Goal: Information Seeking & Learning: Learn about a topic

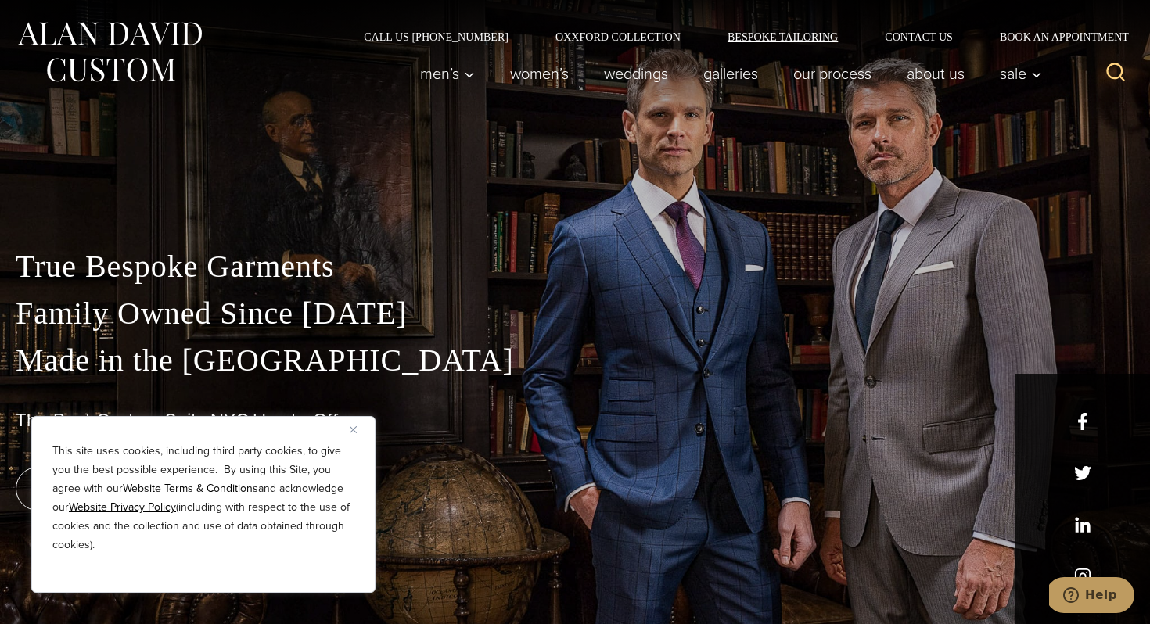
click at [774, 32] on link "Bespoke Tailoring" at bounding box center [782, 36] width 157 height 11
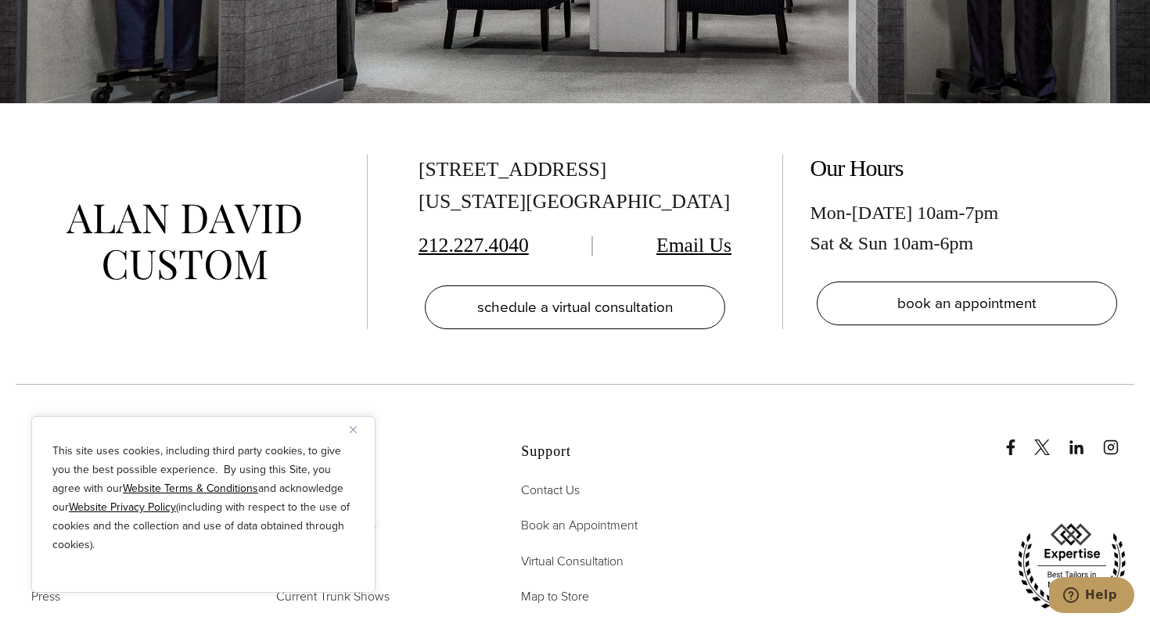
scroll to position [6672, 0]
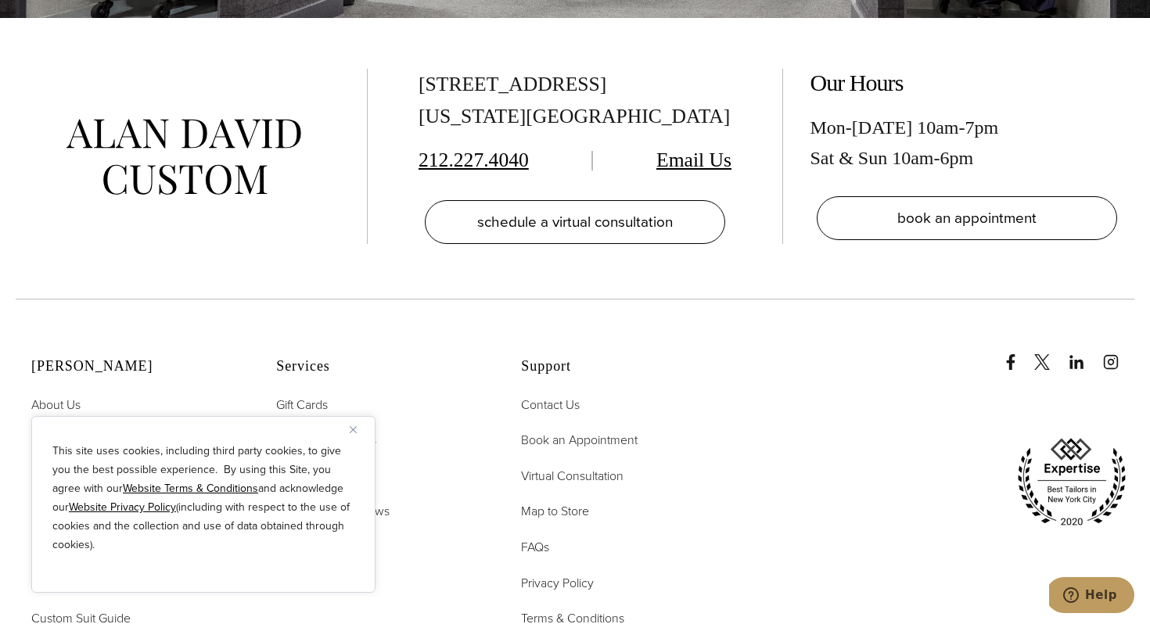
click at [355, 432] on img "Close" at bounding box center [353, 429] width 7 height 7
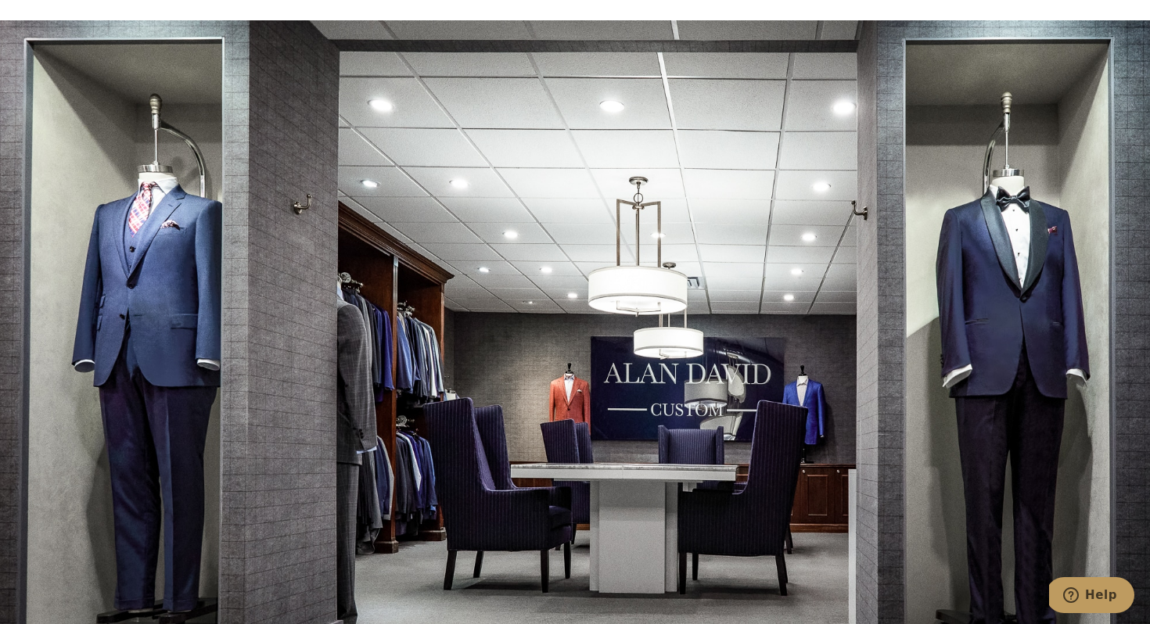
scroll to position [6042, 0]
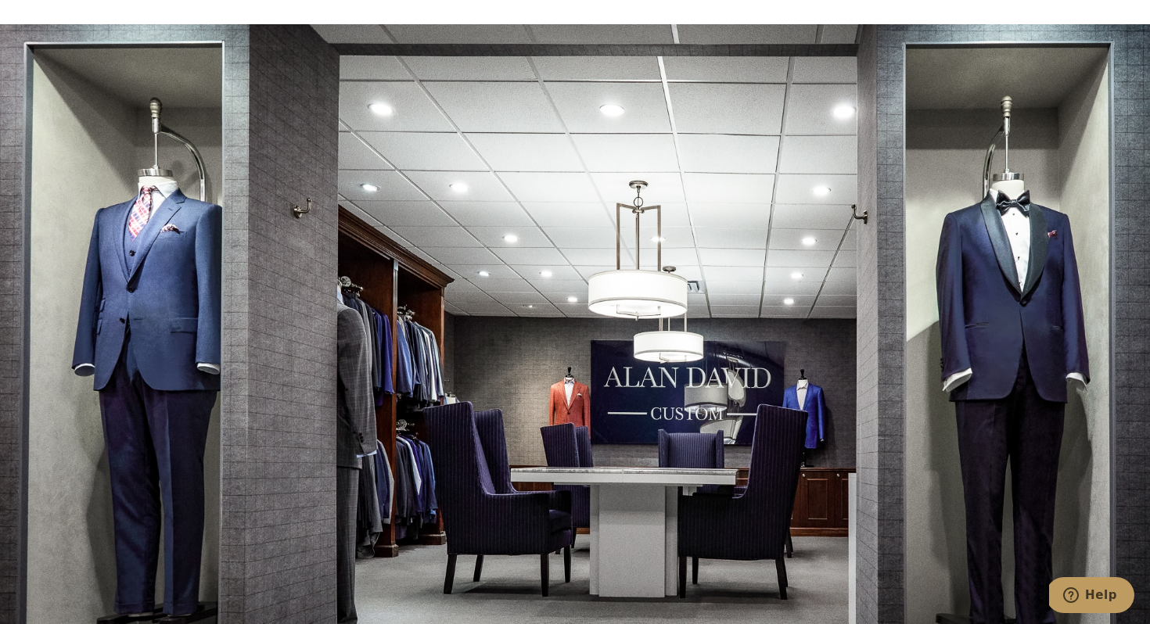
click at [652, 343] on div at bounding box center [575, 336] width 1150 height 624
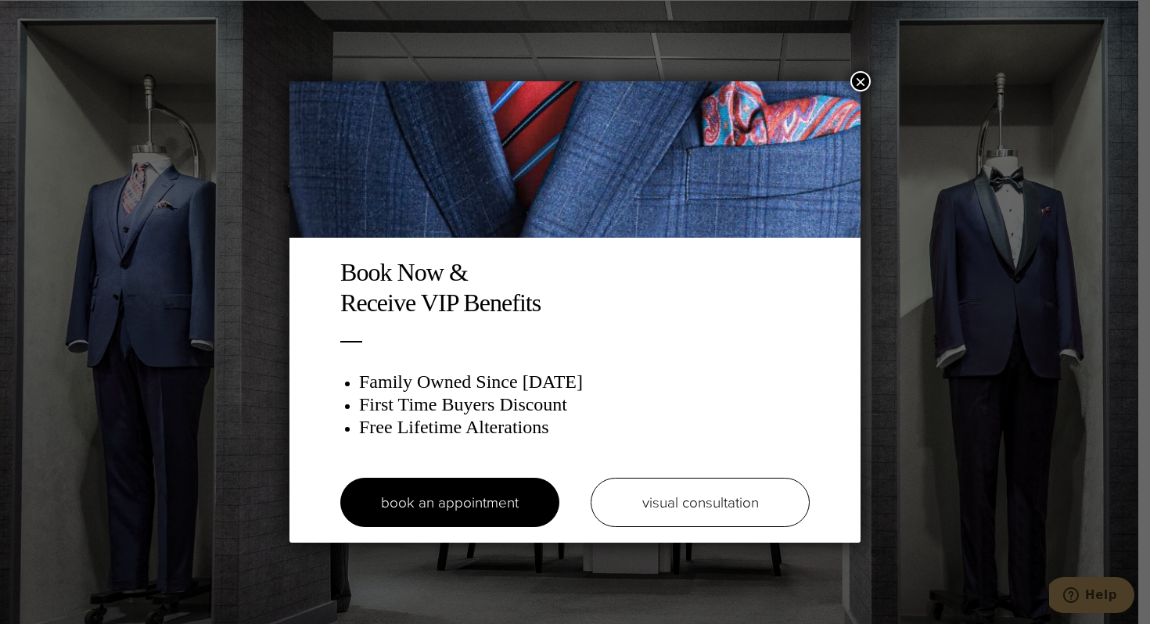
click at [863, 86] on button "×" at bounding box center [860, 81] width 20 height 20
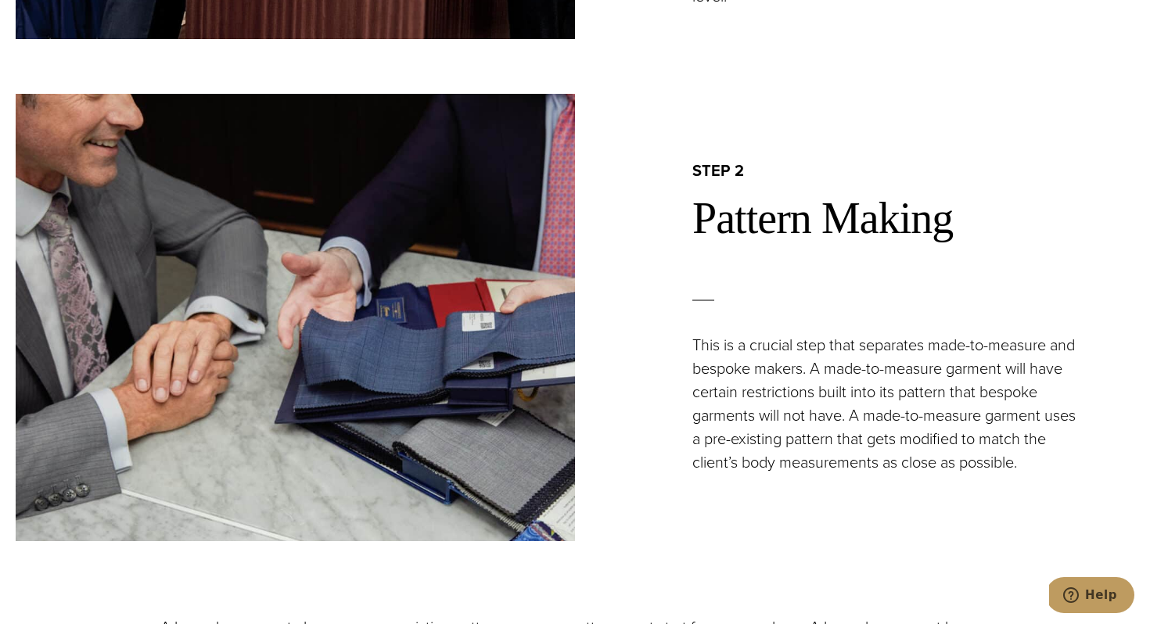
scroll to position [1738, 0]
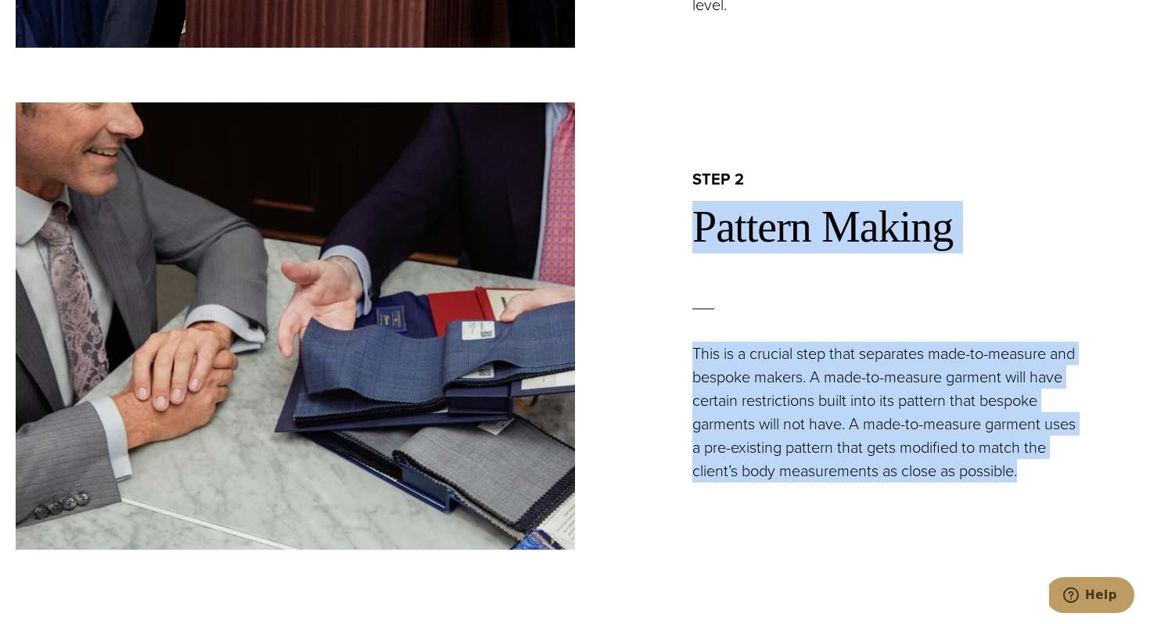
drag, startPoint x: 696, startPoint y: 229, endPoint x: 677, endPoint y: 490, distance: 261.2
click at [677, 490] on div "step 2 Pattern Making This is a crucial step that separates made-to-measure and…" at bounding box center [854, 326] width 559 height 448
click at [662, 494] on div "step 2 Pattern Making This is a crucial step that separates made-to-measure and…" at bounding box center [854, 326] width 559 height 448
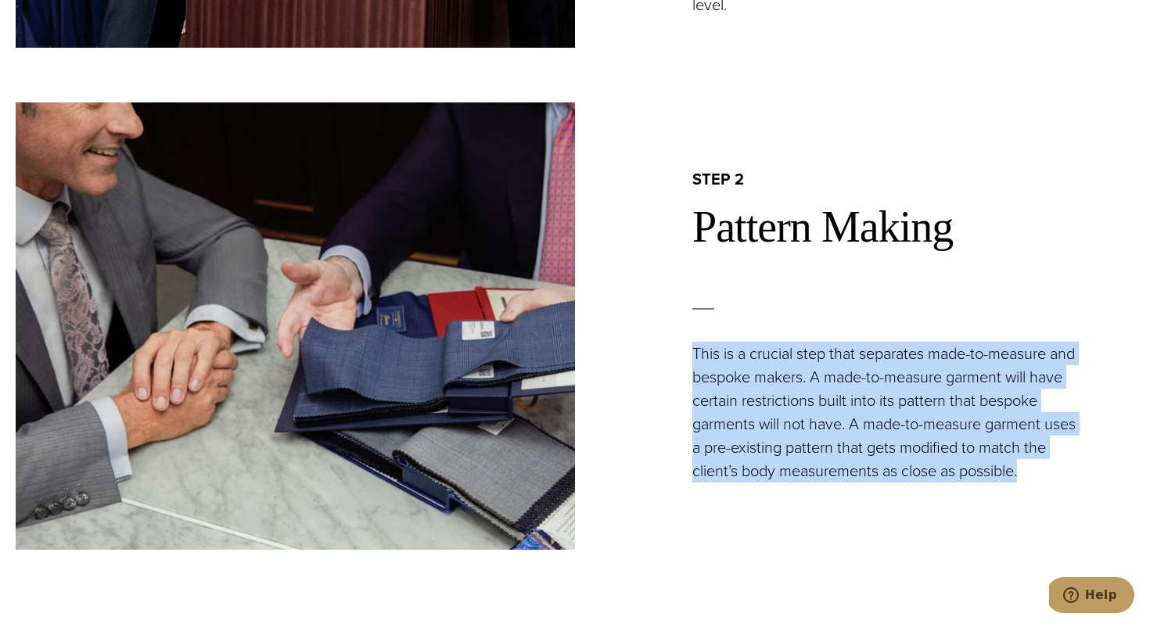
drag, startPoint x: 1070, startPoint y: 483, endPoint x: 685, endPoint y: 352, distance: 406.5
click at [685, 352] on div "step 2 Pattern Making This is a crucial step that separates made-to-measure and…" at bounding box center [854, 326] width 559 height 314
click at [648, 387] on div "step 2 Pattern Making This is a crucial step that separates made-to-measure and…" at bounding box center [854, 326] width 559 height 314
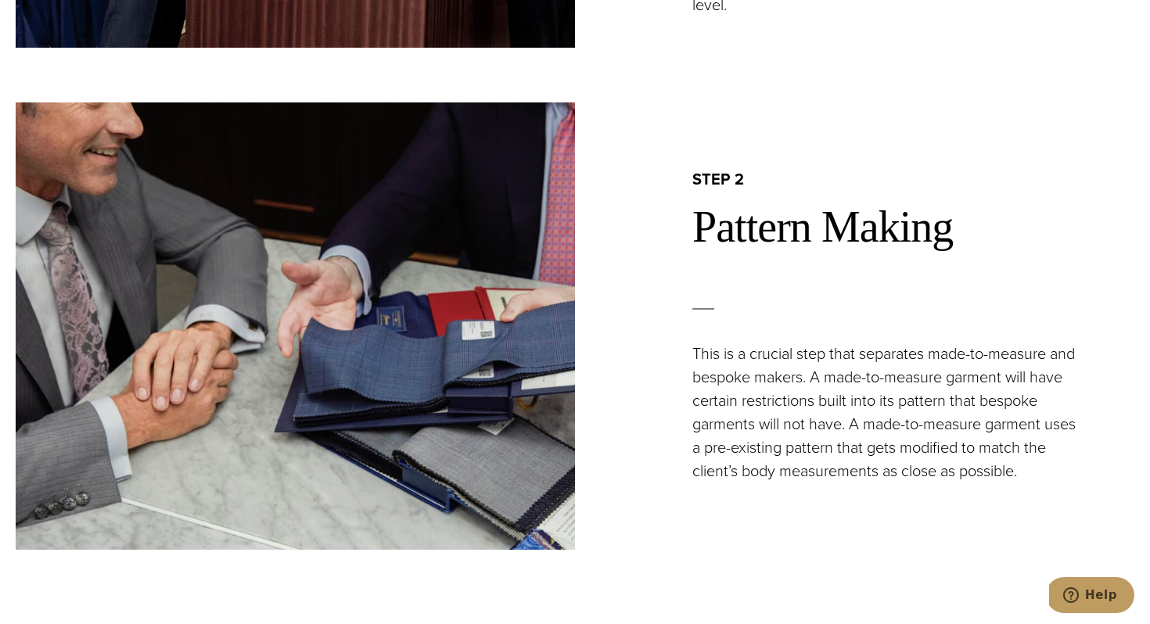
click at [695, 232] on h2 "Pattern Making" at bounding box center [913, 227] width 442 height 52
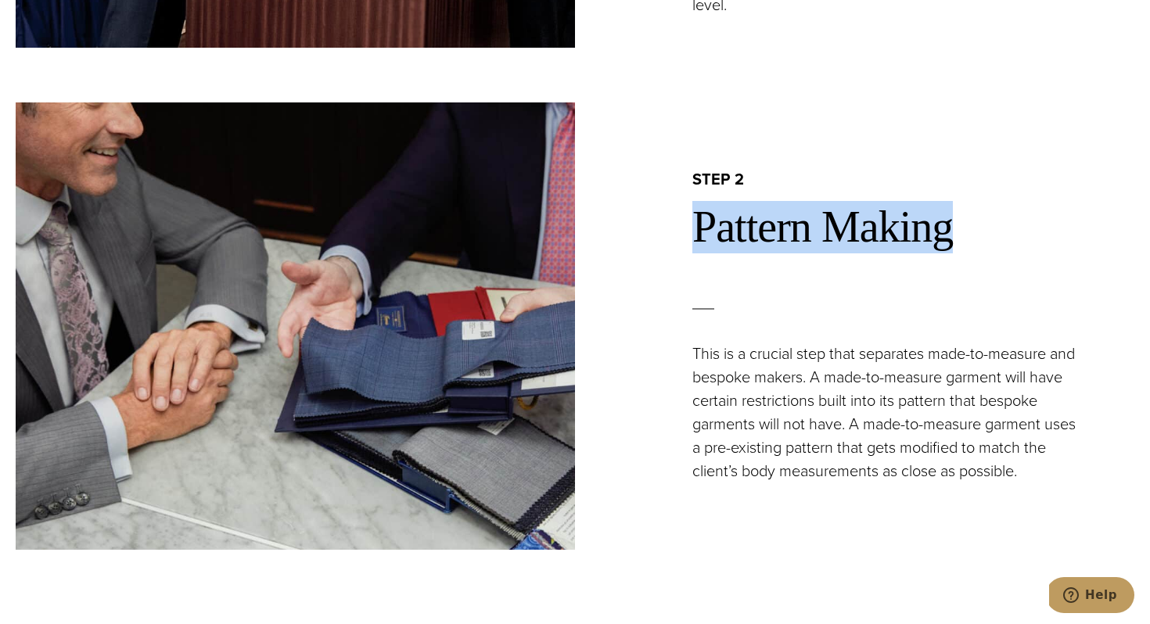
click at [695, 232] on h2 "Pattern Making" at bounding box center [913, 227] width 442 height 52
drag, startPoint x: 963, startPoint y: 227, endPoint x: 685, endPoint y: 180, distance: 281.7
click at [685, 180] on div "step 2 Pattern Making This is a crucial step that separates made-to-measure and…" at bounding box center [854, 326] width 559 height 314
click at [649, 214] on div "step 2 Pattern Making This is a crucial step that separates made-to-measure and…" at bounding box center [854, 326] width 559 height 314
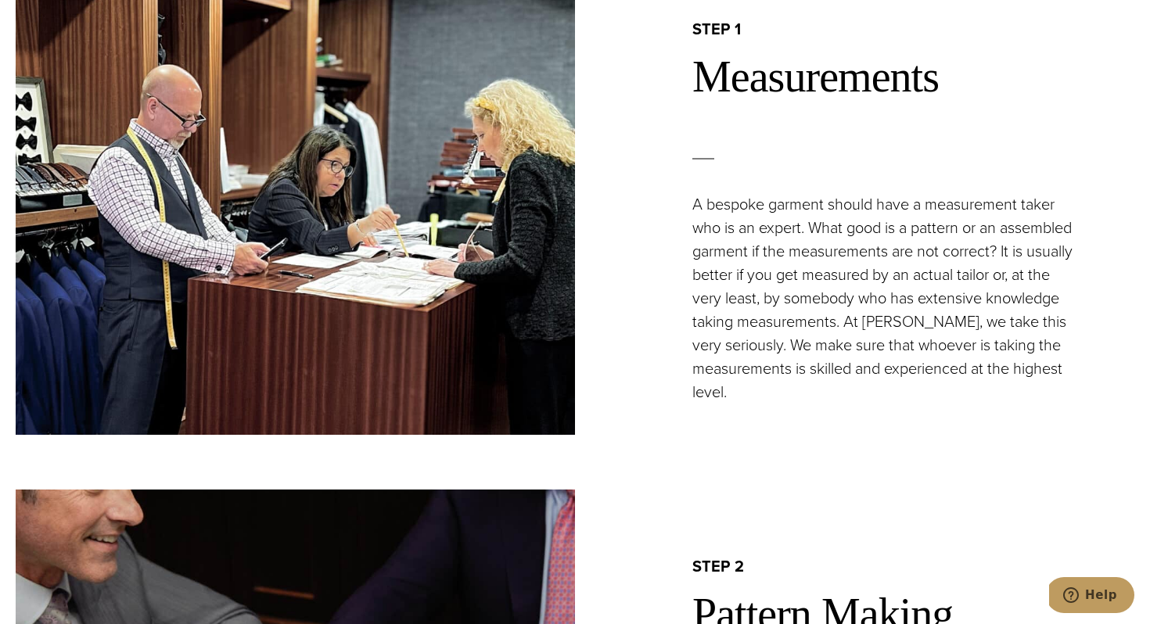
scroll to position [1310, 0]
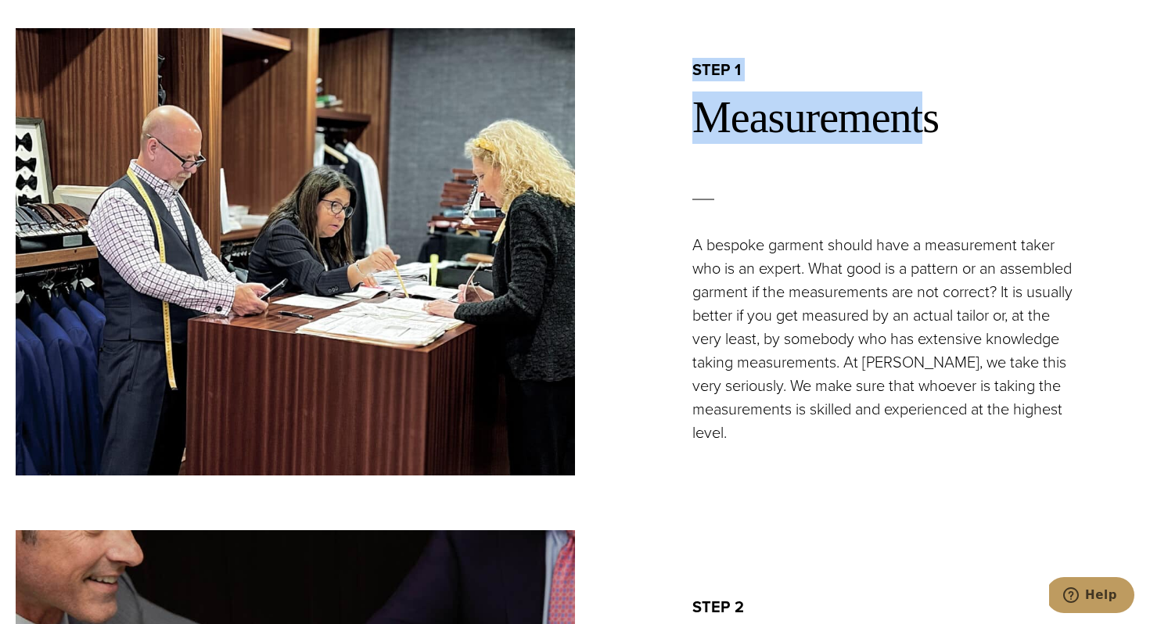
drag, startPoint x: 689, startPoint y: 70, endPoint x: 924, endPoint y: 125, distance: 241.2
click at [924, 125] on div "step 1 Measurements A bespoke garment should have a measurement taker who is an…" at bounding box center [854, 251] width 559 height 384
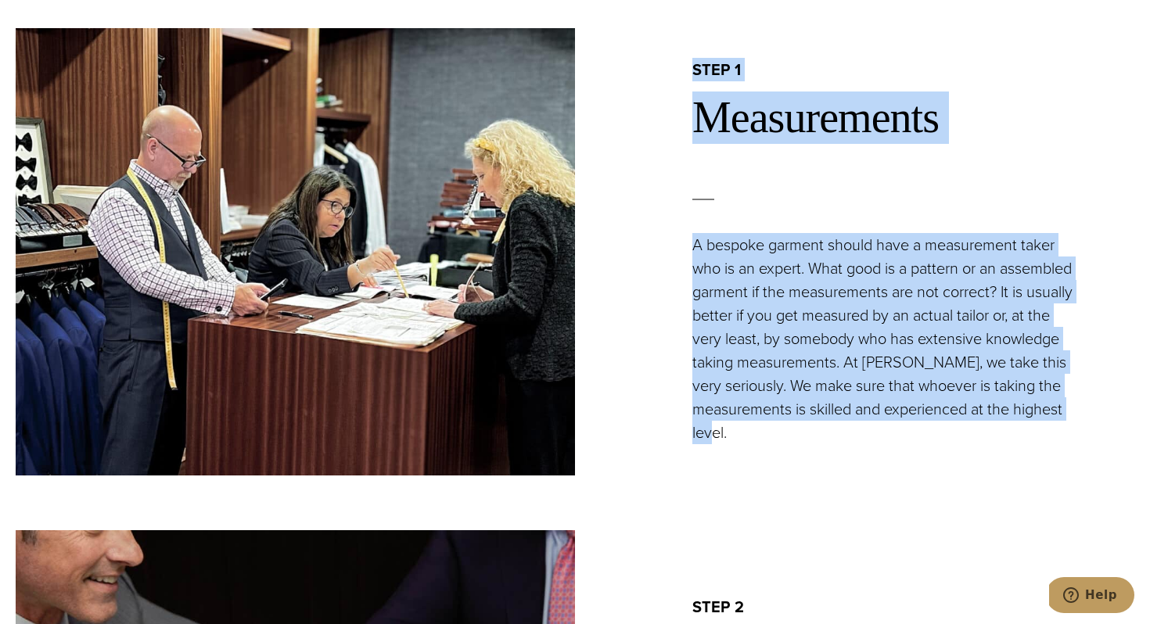
drag, startPoint x: 760, startPoint y: 437, endPoint x: 685, endPoint y: 52, distance: 392.1
click at [685, 52] on div "step 1 Measurements A bespoke garment should have a measurement taker who is an…" at bounding box center [854, 252] width 559 height 448
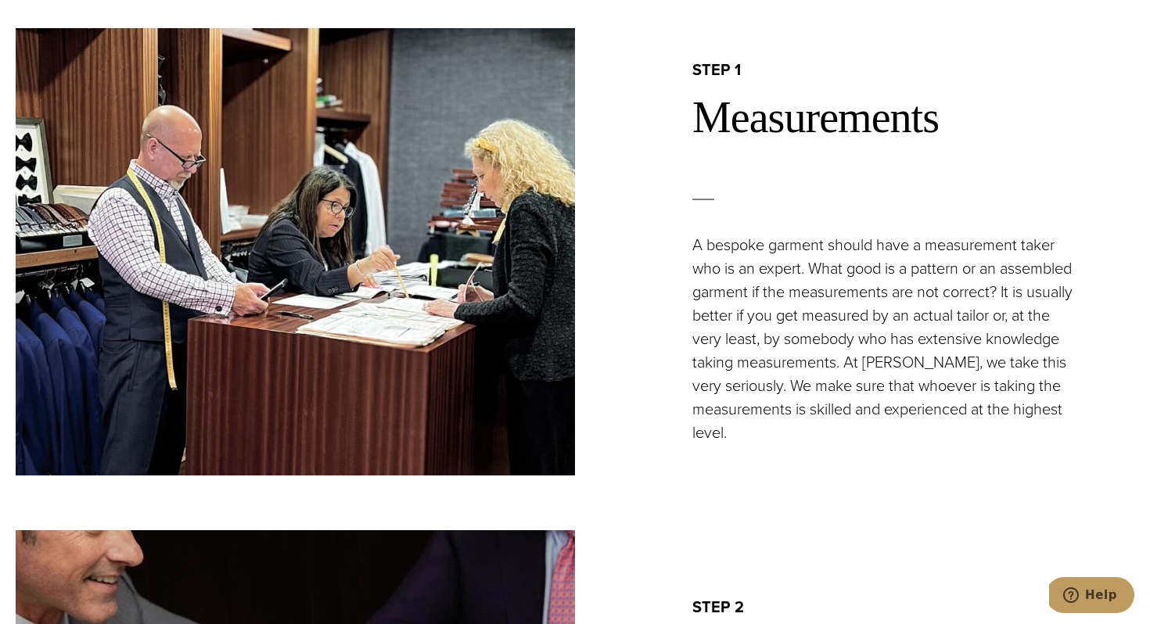
click at [634, 312] on div "step 1 Measurements A bespoke garment should have a measurement taker who is an…" at bounding box center [854, 251] width 559 height 384
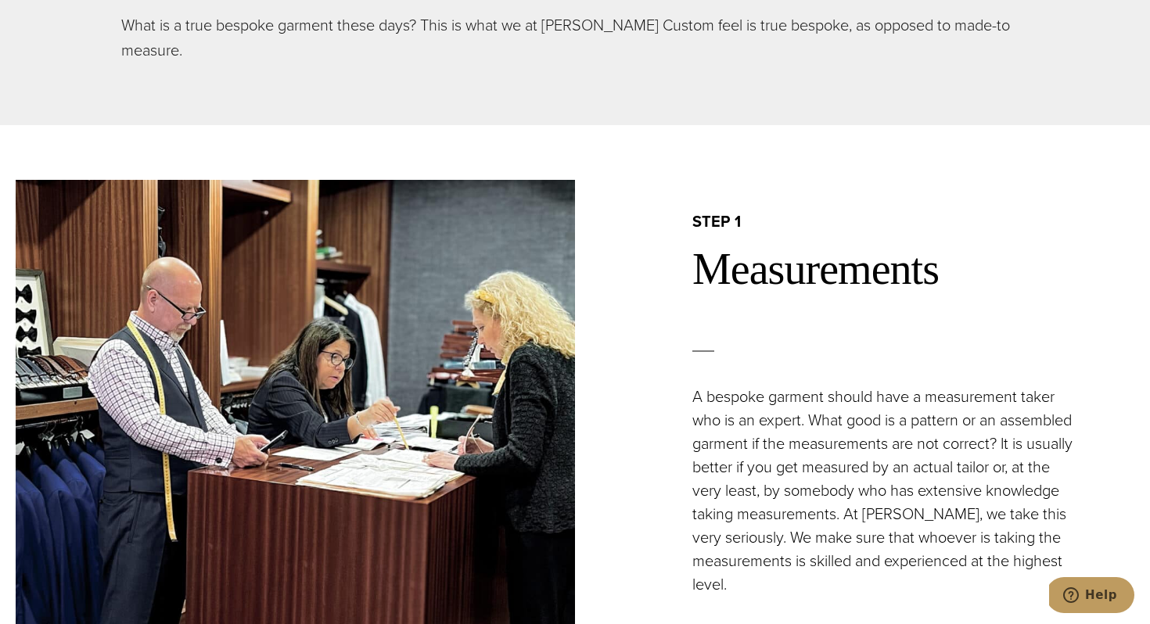
scroll to position [1123, 0]
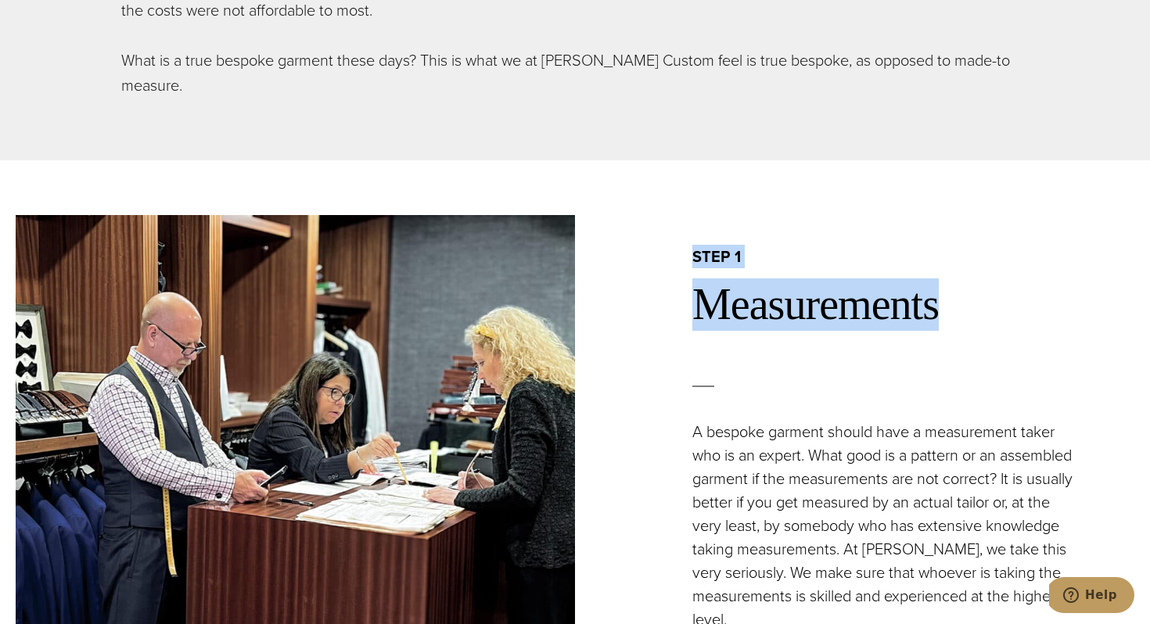
drag, startPoint x: 944, startPoint y: 300, endPoint x: 685, endPoint y: 258, distance: 263.2
click at [685, 258] on div "step 1 Measurements A bespoke garment should have a measurement taker who is an…" at bounding box center [854, 438] width 559 height 384
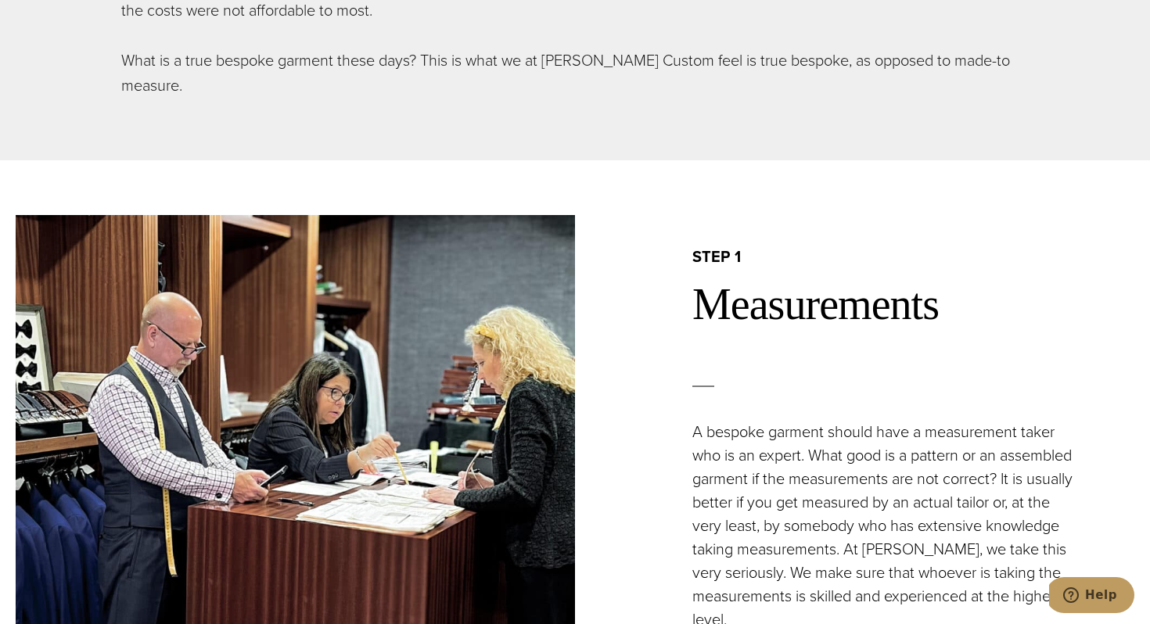
click at [639, 296] on div "step 1 Measurements A bespoke garment should have a measurement taker who is an…" at bounding box center [854, 438] width 559 height 384
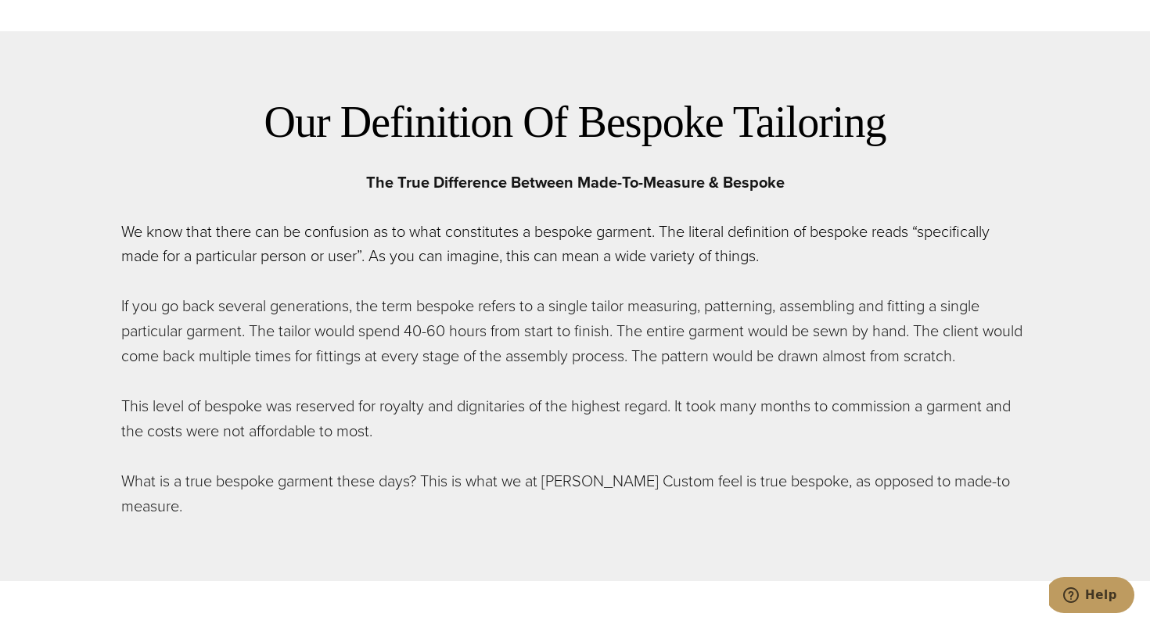
scroll to position [699, 0]
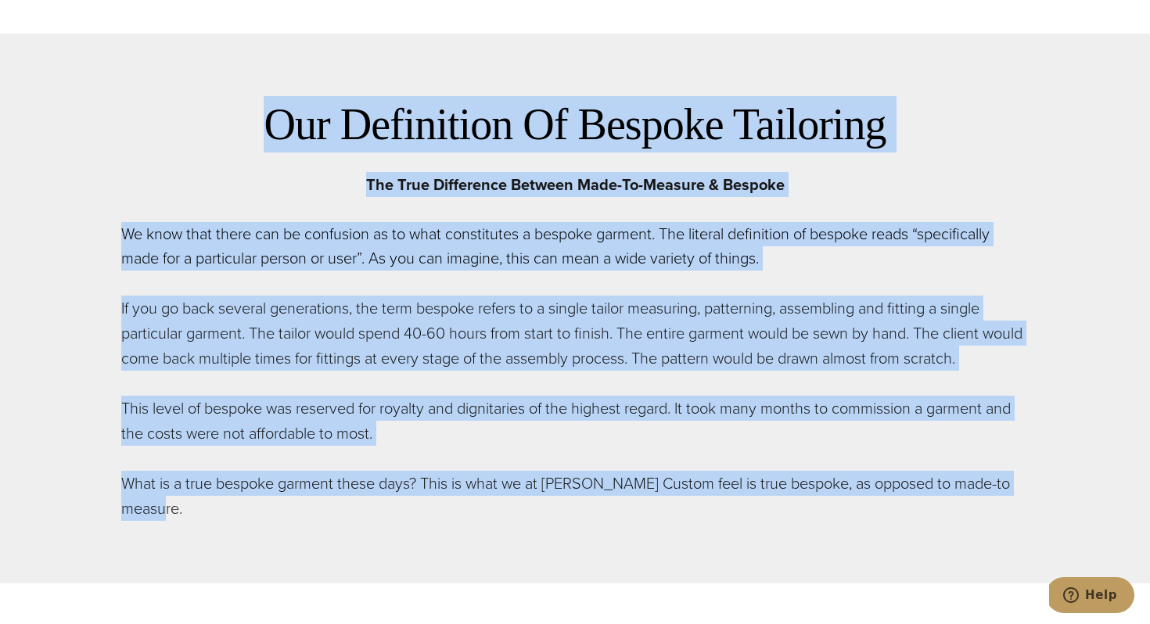
drag, startPoint x: 538, startPoint y: 505, endPoint x: 274, endPoint y: 112, distance: 473.7
click at [274, 112] on div "Our Definition Of Bespoke Tailoring The True Difference Between Made-To-Measure…" at bounding box center [575, 308] width 908 height 425
click at [274, 112] on h2 "Our Definition Of Bespoke Tailoring" at bounding box center [575, 124] width 908 height 56
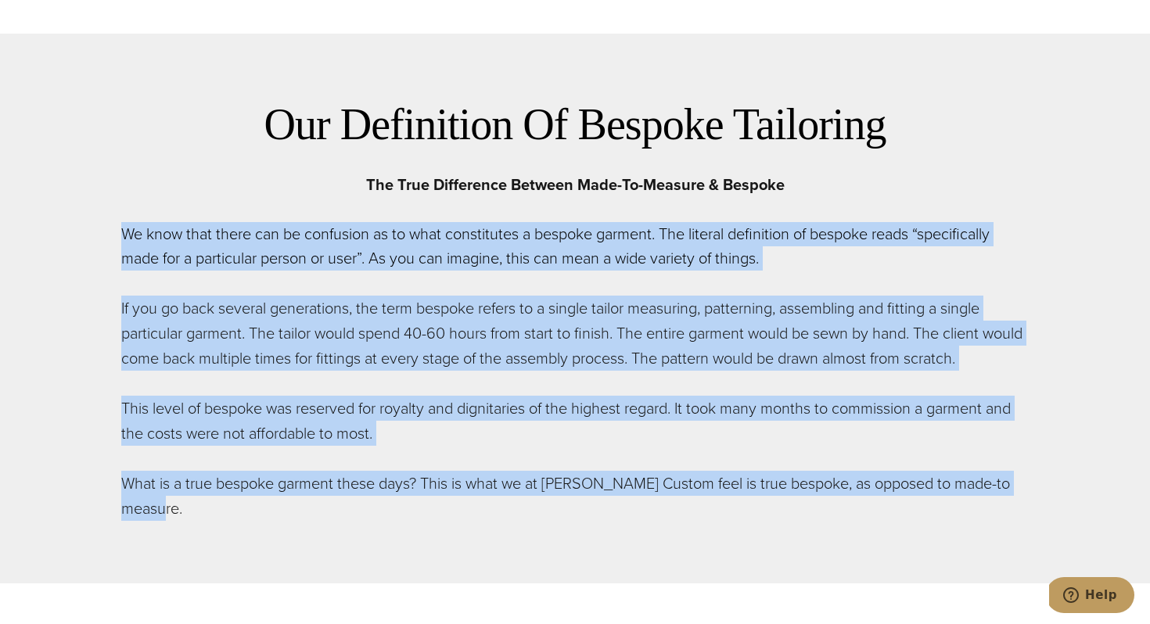
drag, startPoint x: 208, startPoint y: 515, endPoint x: 117, endPoint y: 241, distance: 288.5
click at [117, 241] on div "Our Definition Of Bespoke Tailoring The True Difference Between Made-To-Measure…" at bounding box center [575, 309] width 939 height 550
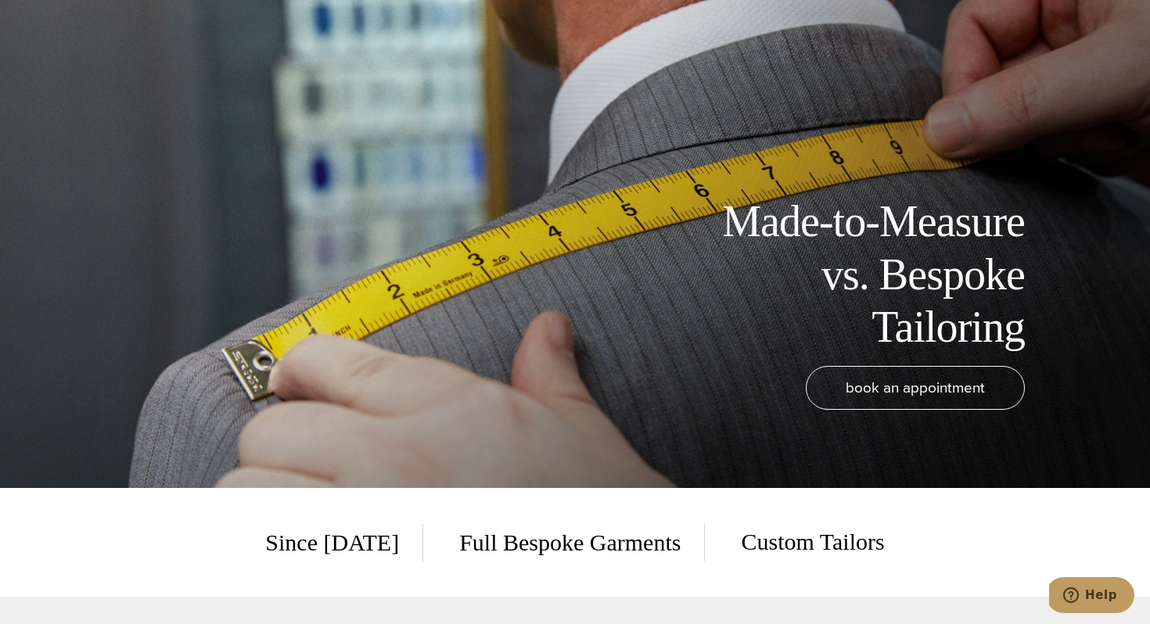
scroll to position [0, 0]
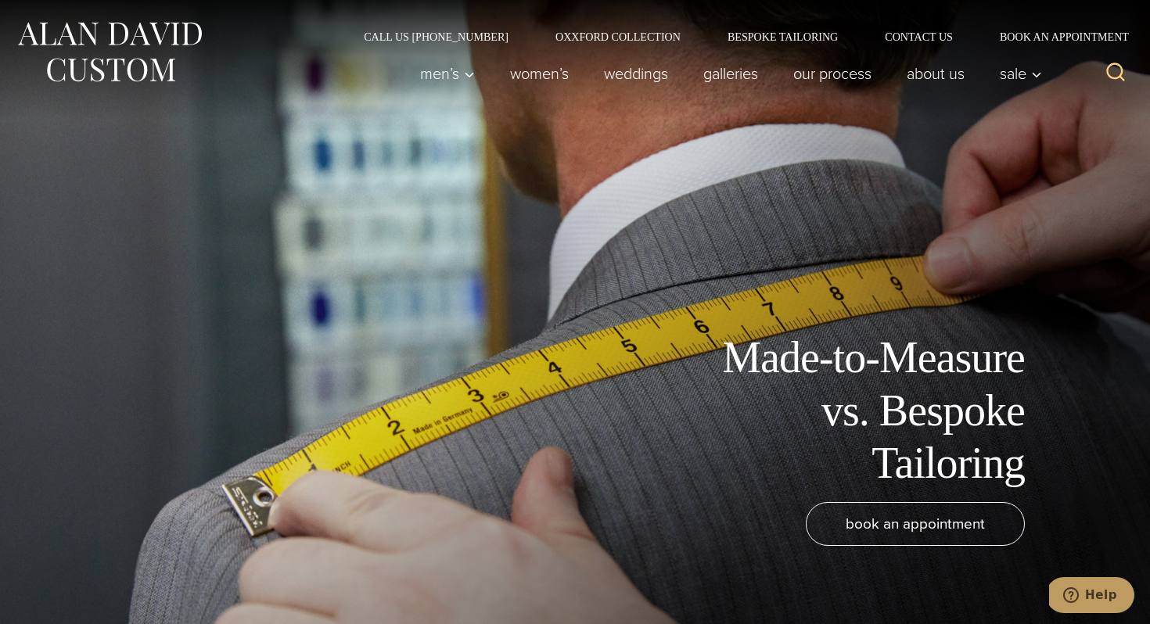
click at [1115, 71] on icon "Search" at bounding box center [1116, 72] width 23 height 23
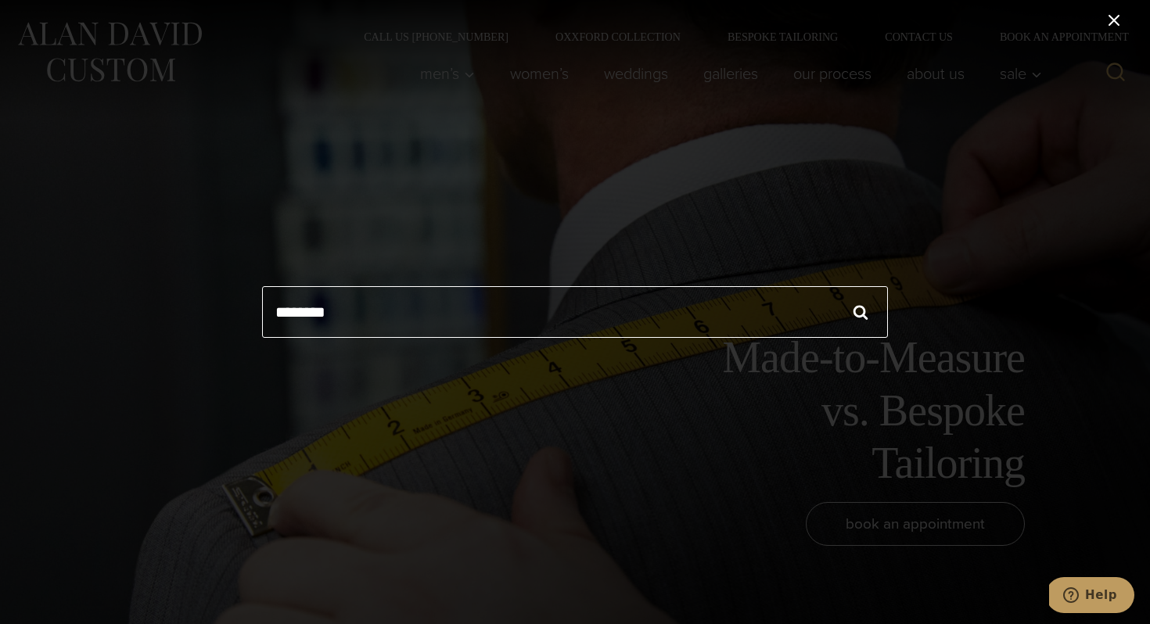
click at [1114, 20] on icon "Close search" at bounding box center [1114, 20] width 11 height 11
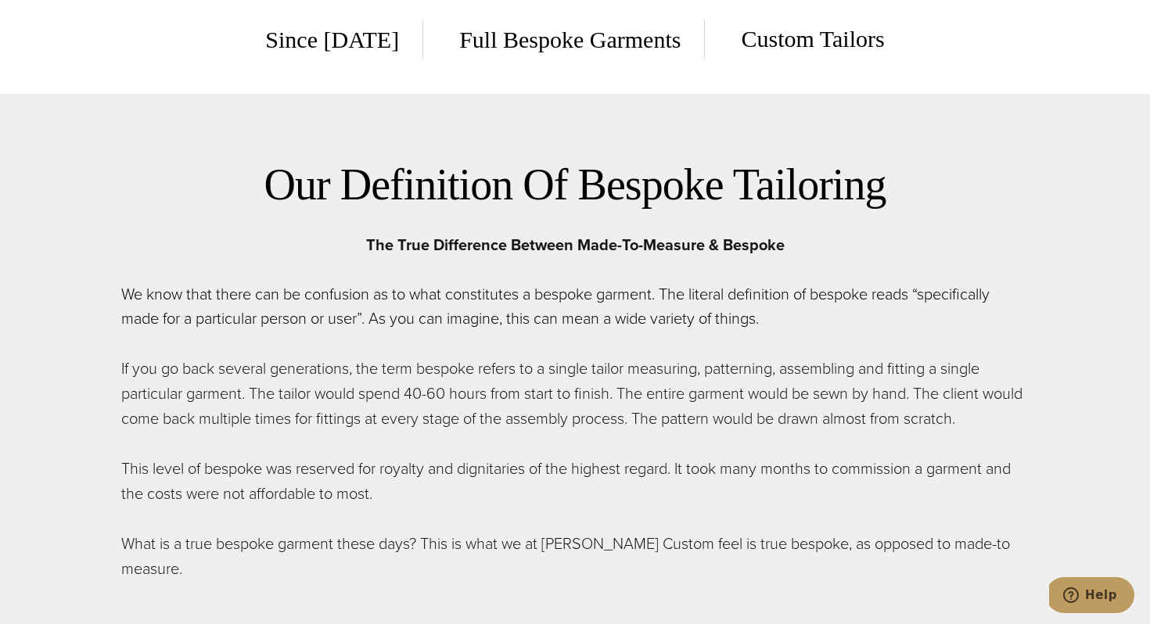
scroll to position [637, 0]
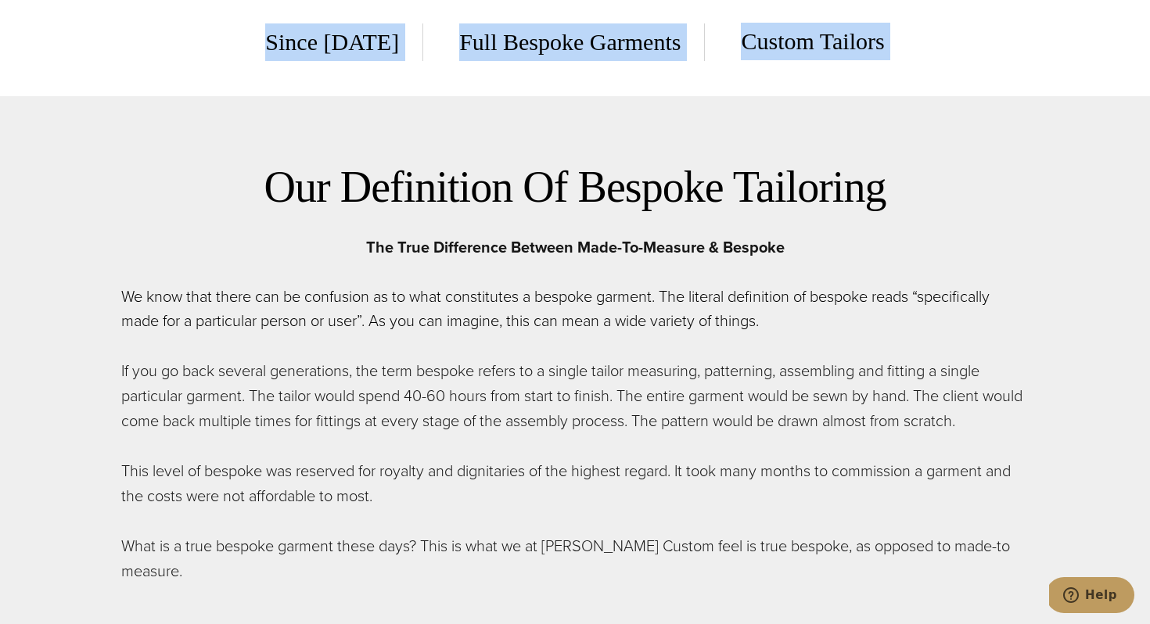
drag, startPoint x: 232, startPoint y: 34, endPoint x: 897, endPoint y: 115, distance: 669.9
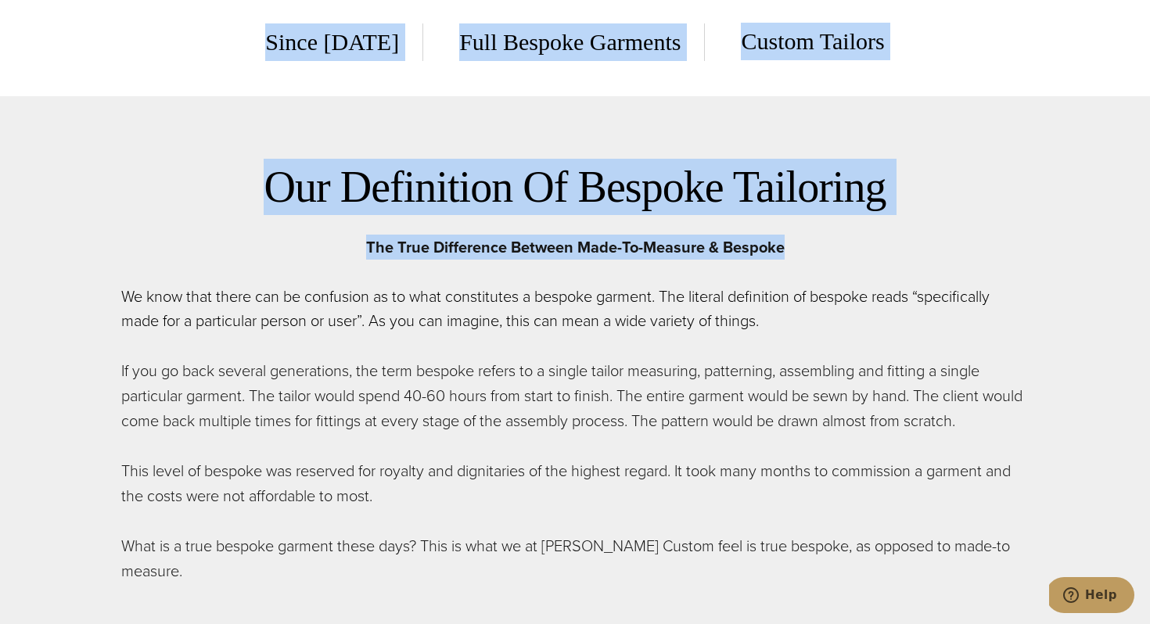
drag, startPoint x: 862, startPoint y: 252, endPoint x: 196, endPoint y: 47, distance: 697.4
click at [196, 47] on div "Since 1913 Full Bespoke Garments Custom Tailors" at bounding box center [574, 42] width 829 height 38
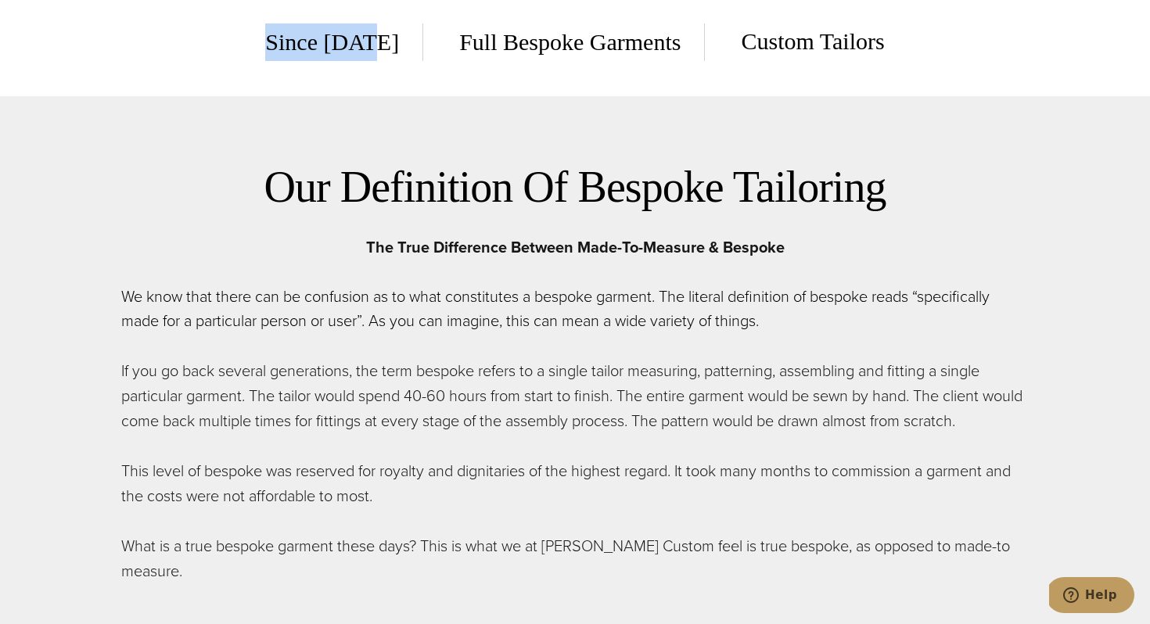
drag, startPoint x: 214, startPoint y: 38, endPoint x: 210, endPoint y: 88, distance: 50.2
click at [210, 88] on div "Since 1913 Full Bespoke Garments Custom Tailors" at bounding box center [575, 41] width 861 height 109
click at [223, 40] on div "Since 1913 Full Bespoke Garments Custom Tailors" at bounding box center [574, 42] width 829 height 38
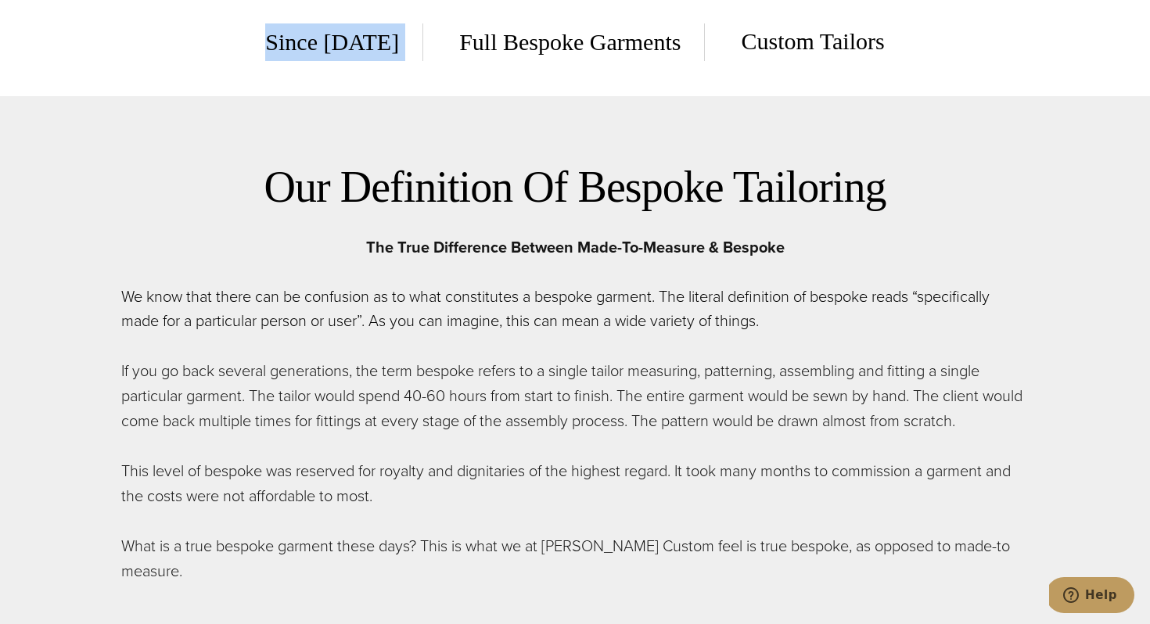
click at [223, 40] on div "Since 1913 Full Bespoke Garments Custom Tailors" at bounding box center [574, 42] width 829 height 38
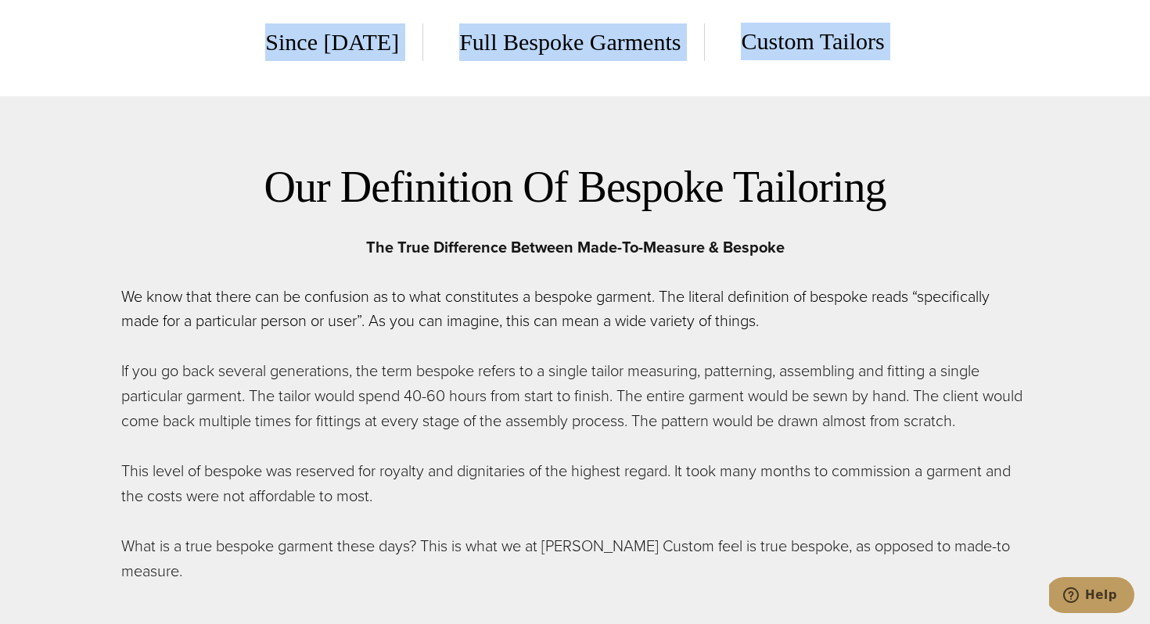
drag, startPoint x: 223, startPoint y: 40, endPoint x: 1017, endPoint y: 44, distance: 794.2
click at [1017, 44] on section "Since 1913 Full Bespoke Garments Custom Tailors" at bounding box center [575, 41] width 1150 height 109
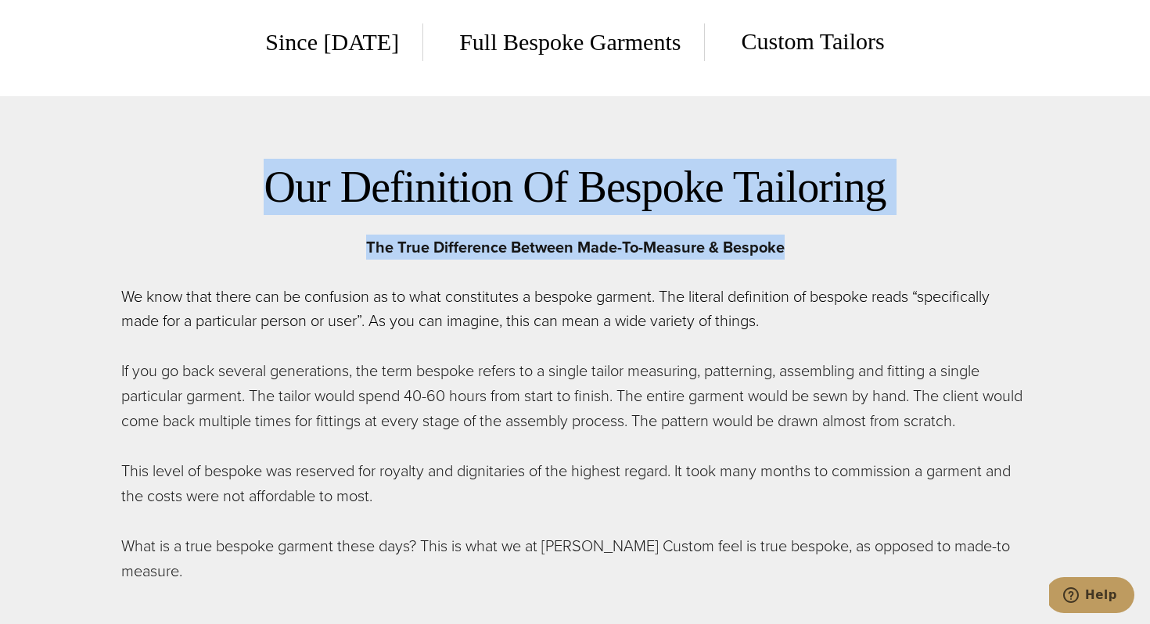
drag, startPoint x: 866, startPoint y: 244, endPoint x: 855, endPoint y: 143, distance: 101.5
click at [855, 143] on div "Our Definition Of Bespoke Tailoring The True Difference Between Made-To-Measure…" at bounding box center [575, 371] width 939 height 550
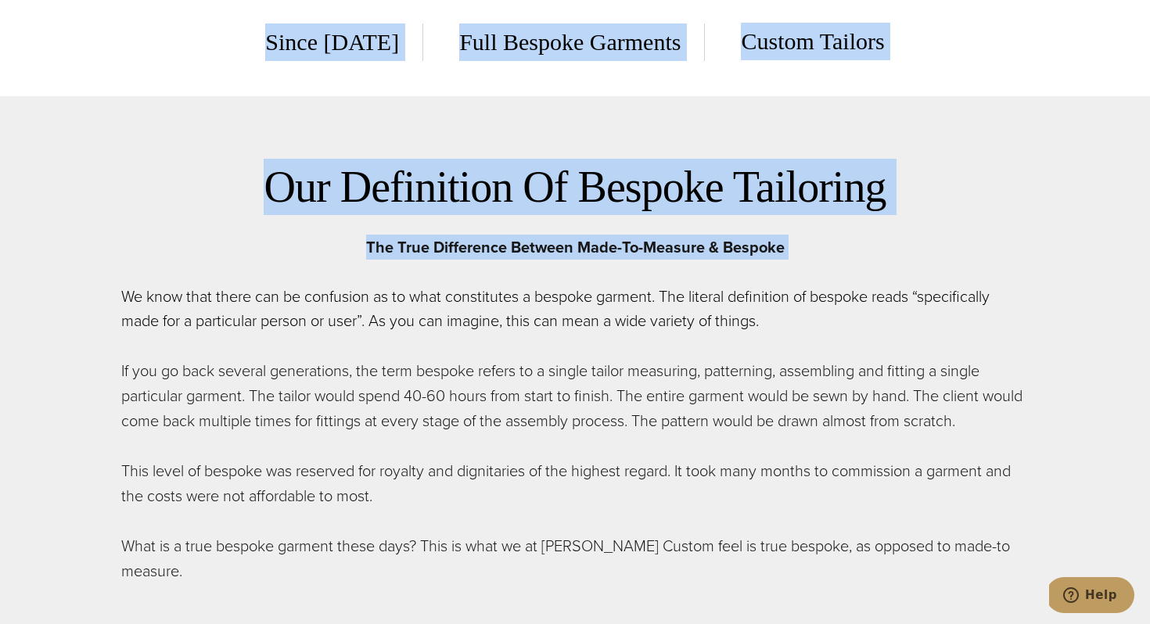
drag, startPoint x: 264, startPoint y: 38, endPoint x: 817, endPoint y: 264, distance: 596.6
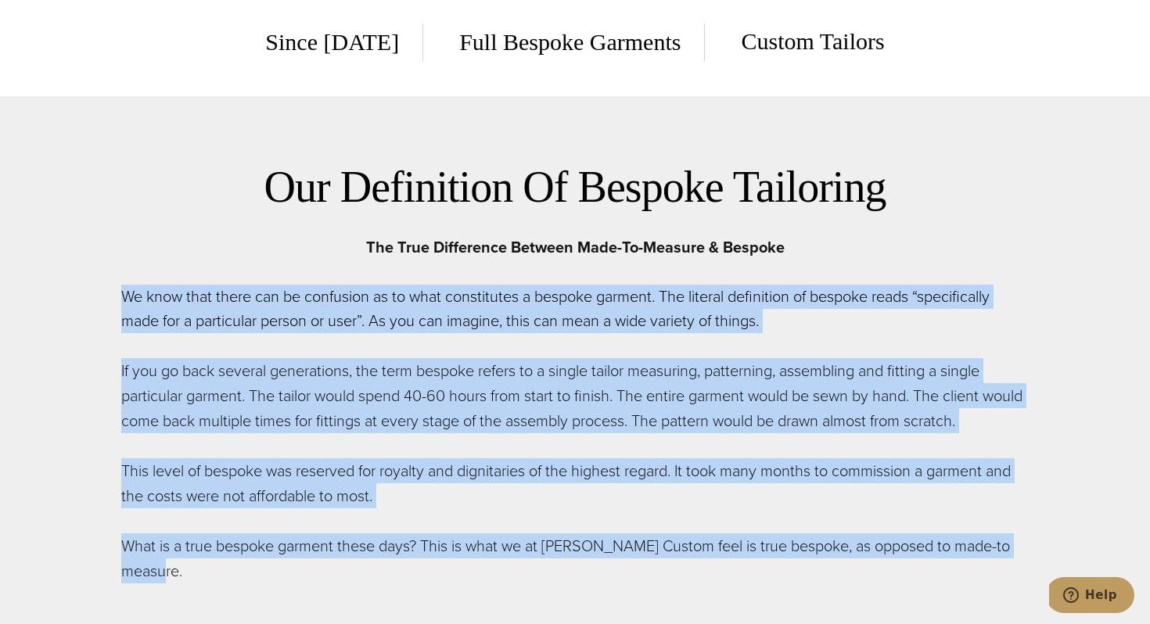
drag, startPoint x: 486, startPoint y: 585, endPoint x: 725, endPoint y: 277, distance: 389.8
click at [725, 277] on div "Our Definition Of Bespoke Tailoring The True Difference Between Made-To-Measure…" at bounding box center [575, 371] width 939 height 550
click at [725, 277] on div "Our Definition Of Bespoke Tailoring The True Difference Between Made-To-Measure…" at bounding box center [575, 371] width 908 height 425
drag, startPoint x: 725, startPoint y: 277, endPoint x: 595, endPoint y: 573, distance: 322.7
click at [595, 573] on div "Our Definition Of Bespoke Tailoring The True Difference Between Made-To-Measure…" at bounding box center [575, 371] width 908 height 425
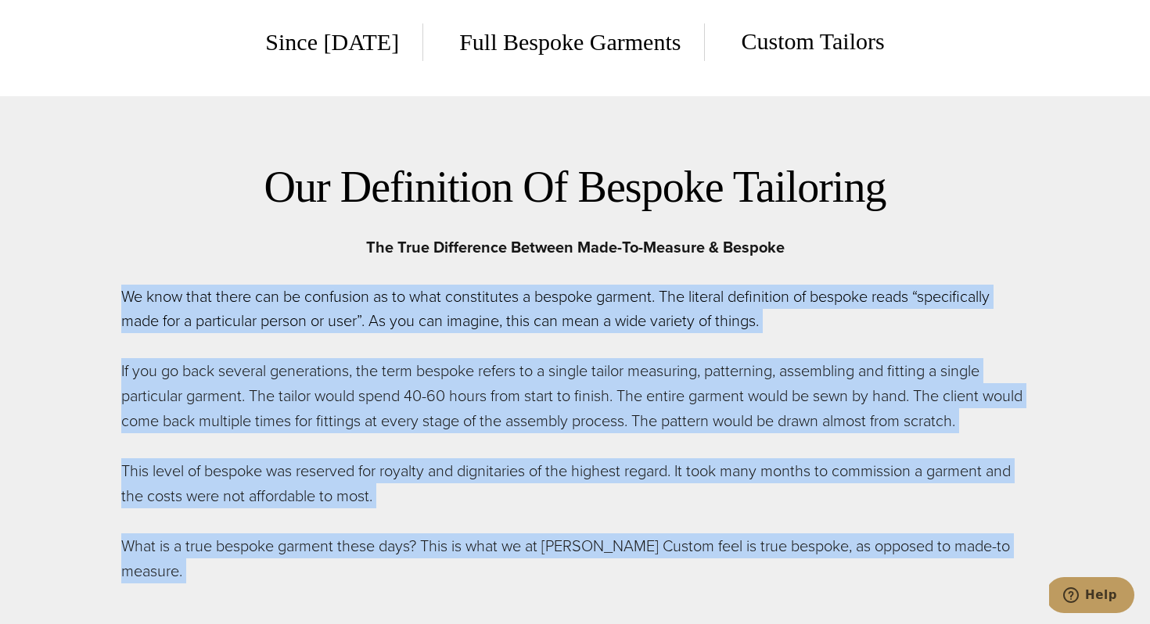
click at [595, 573] on p "What is a true bespoke garment these days? This is what we at Alan David Custom…" at bounding box center [575, 559] width 908 height 50
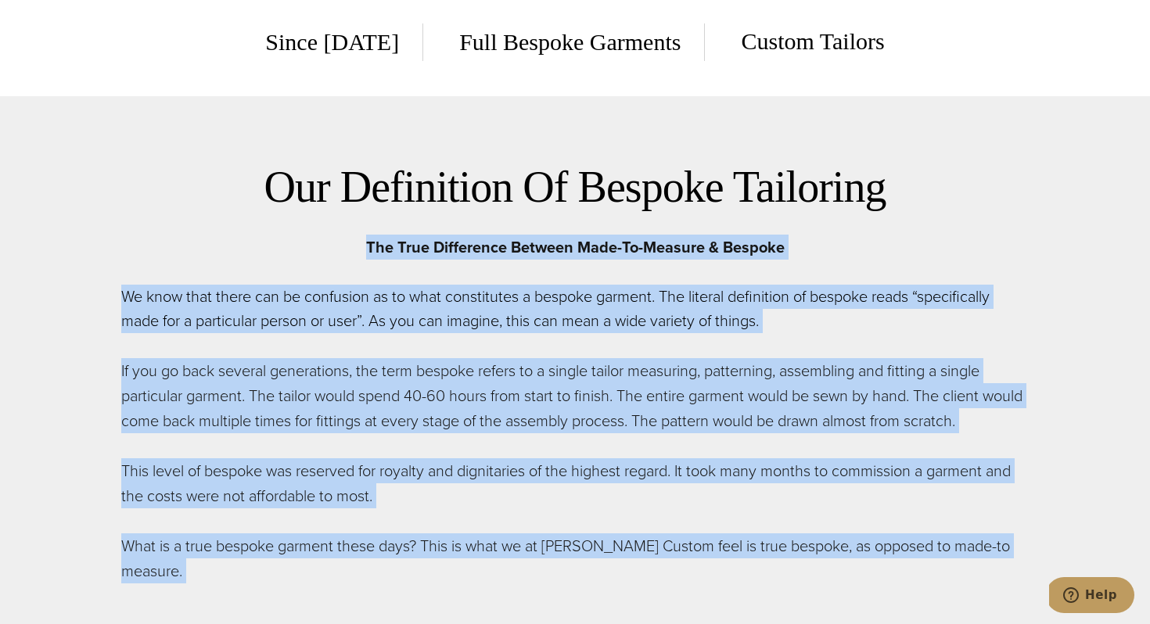
drag, startPoint x: 595, startPoint y: 573, endPoint x: 753, endPoint y: 221, distance: 385.9
click at [753, 221] on div "Our Definition Of Bespoke Tailoring The True Difference Between Made-To-Measure…" at bounding box center [575, 371] width 908 height 425
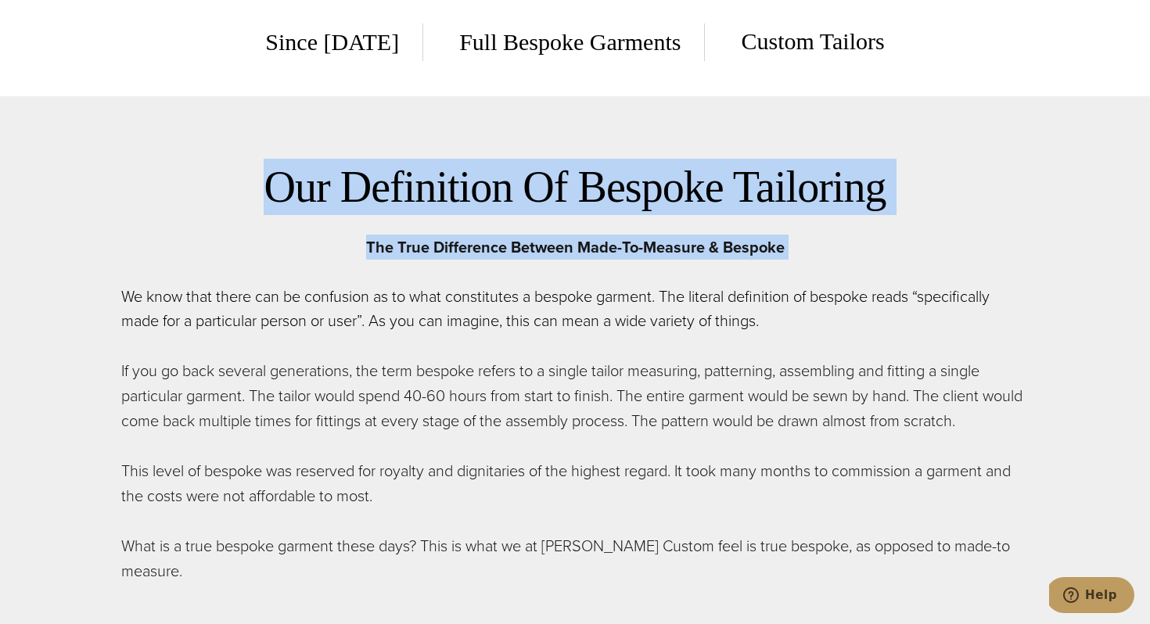
drag, startPoint x: 207, startPoint y: 177, endPoint x: 203, endPoint y: 275, distance: 97.9
click at [203, 275] on div "Our Definition Of Bespoke Tailoring The True Difference Between Made-To-Measure…" at bounding box center [575, 371] width 908 height 425
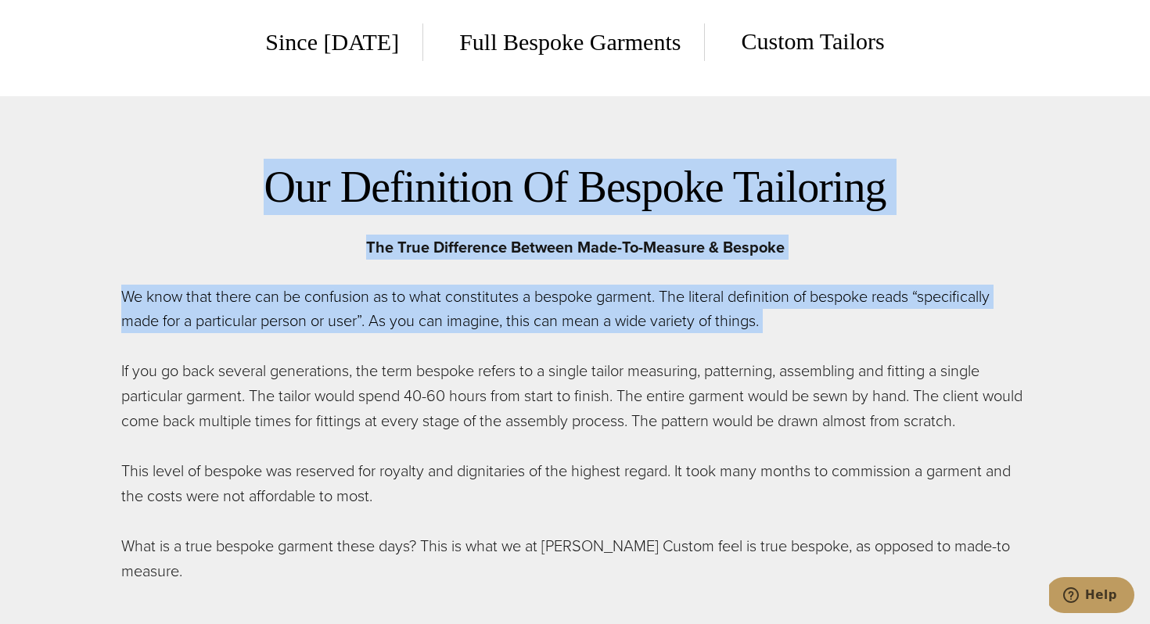
drag, startPoint x: 201, startPoint y: 349, endPoint x: 225, endPoint y: 182, distance: 168.4
click at [225, 182] on div "Our Definition Of Bespoke Tailoring The True Difference Between Made-To-Measure…" at bounding box center [575, 371] width 908 height 425
click at [225, 182] on h2 "Our Definition Of Bespoke Tailoring" at bounding box center [575, 187] width 908 height 56
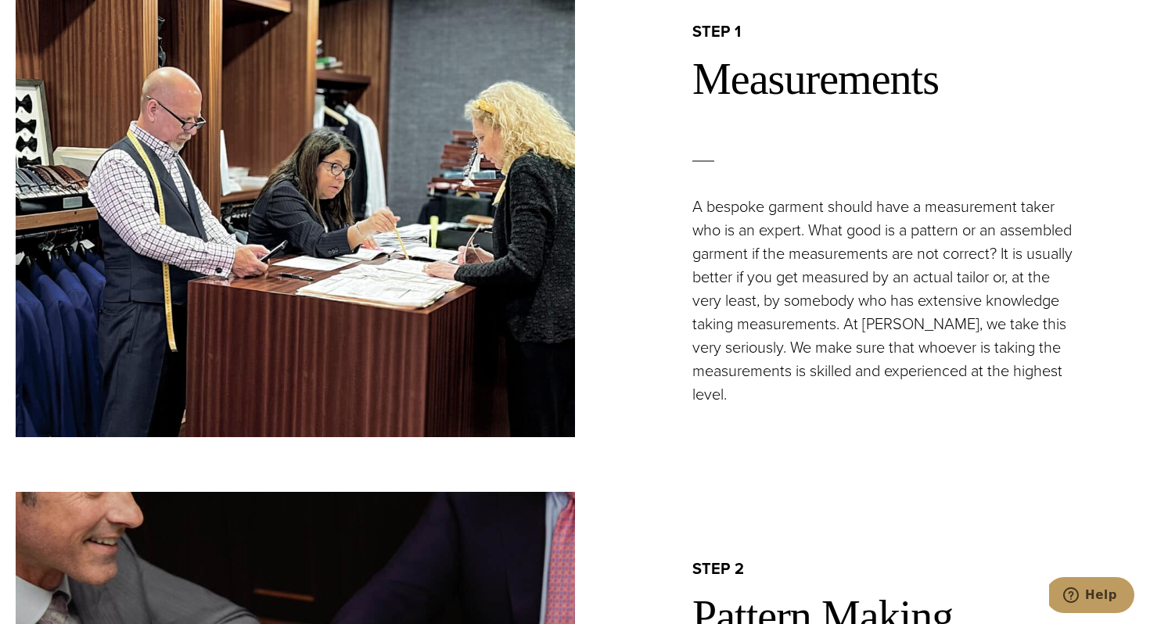
scroll to position [1349, 0]
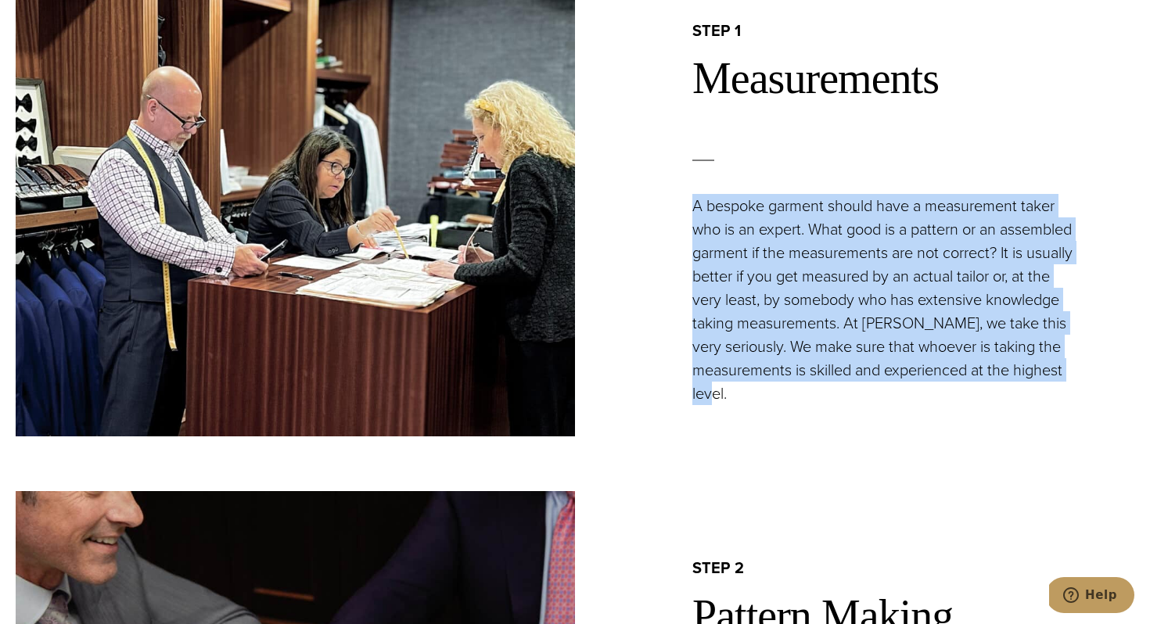
drag, startPoint x: 663, startPoint y: 202, endPoint x: 656, endPoint y: 411, distance: 209.0
click at [656, 411] on div "step 1 Measurements A bespoke garment should have a measurement taker who is an…" at bounding box center [854, 213] width 559 height 448
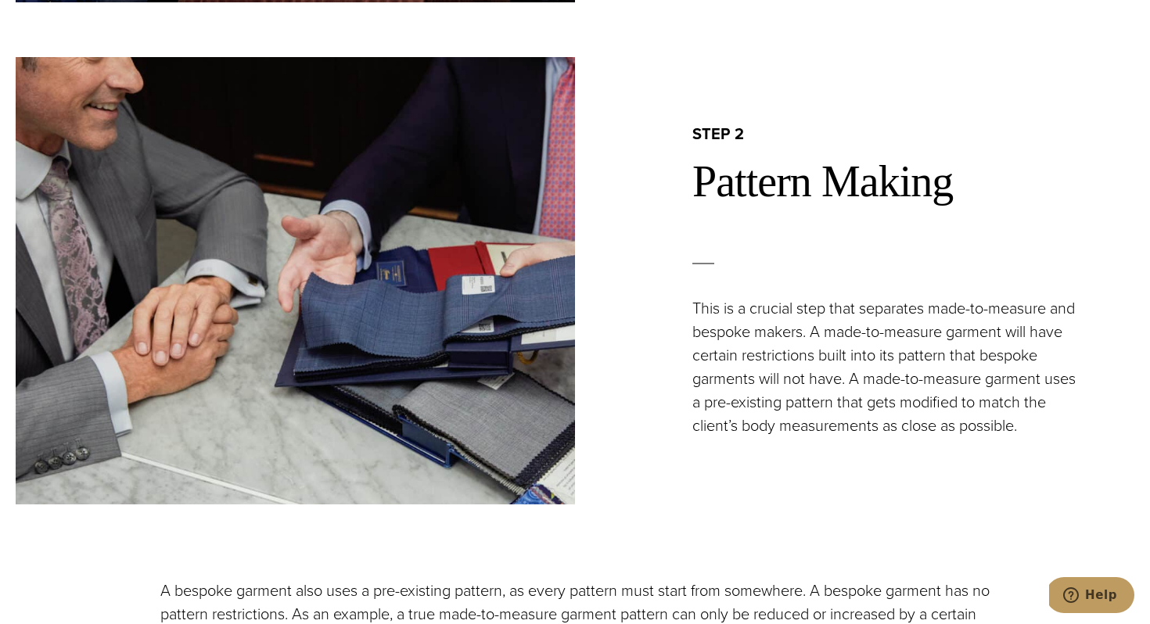
scroll to position [1785, 0]
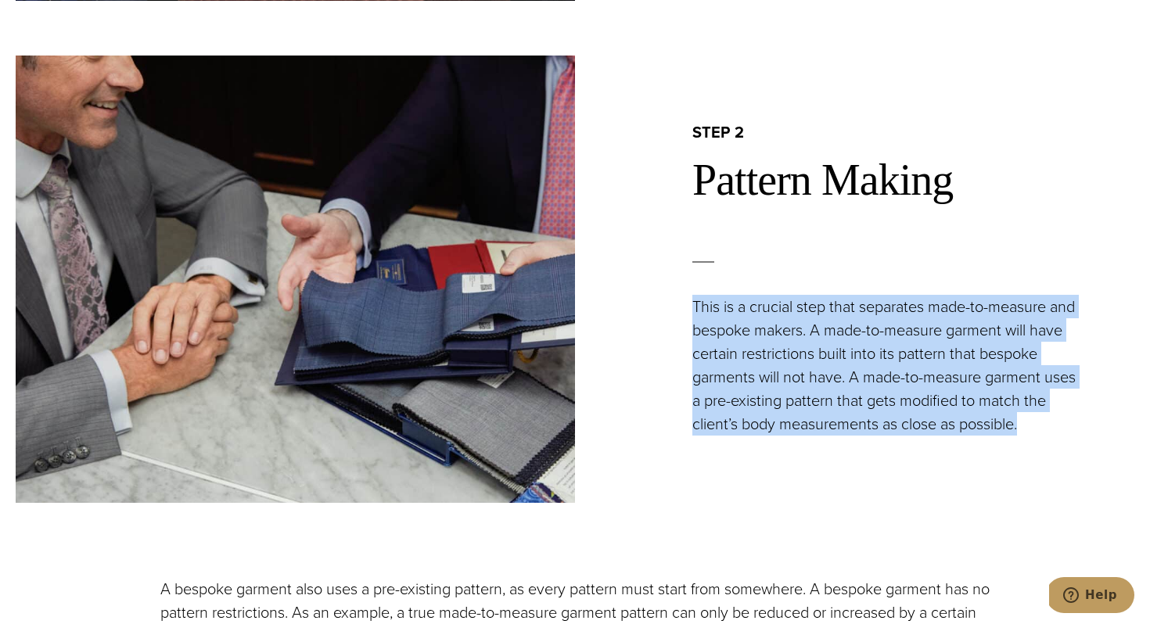
drag, startPoint x: 690, startPoint y: 306, endPoint x: 681, endPoint y: 444, distance: 138.0
click at [681, 444] on div "step 2 Pattern Making This is a crucial step that separates made-to-measure and…" at bounding box center [854, 280] width 559 height 448
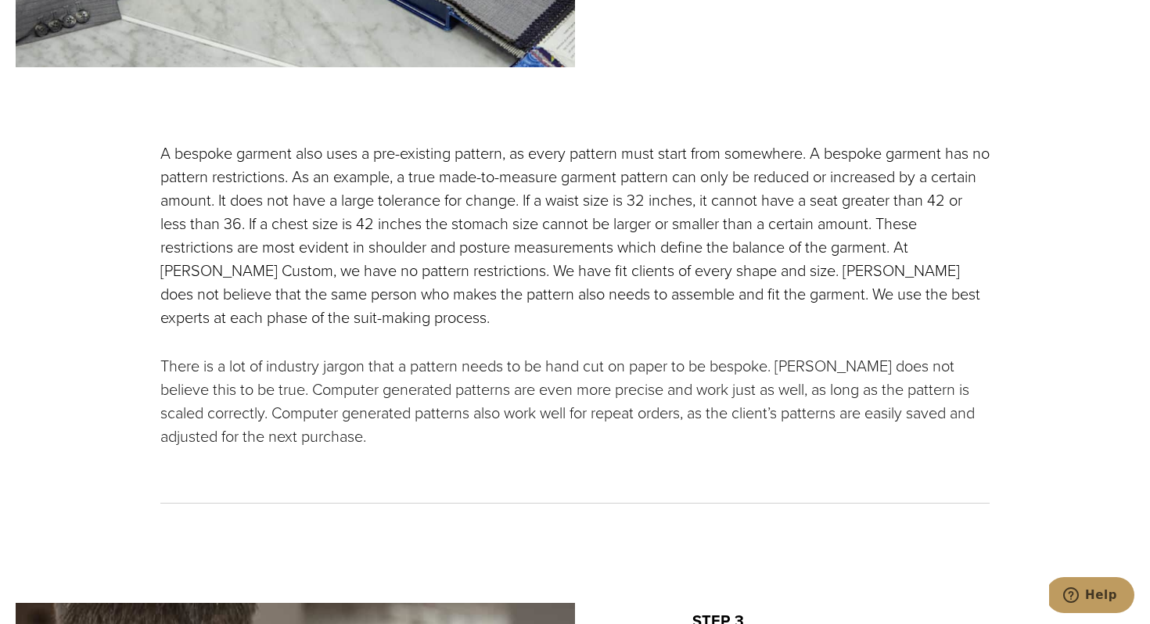
scroll to position [2226, 0]
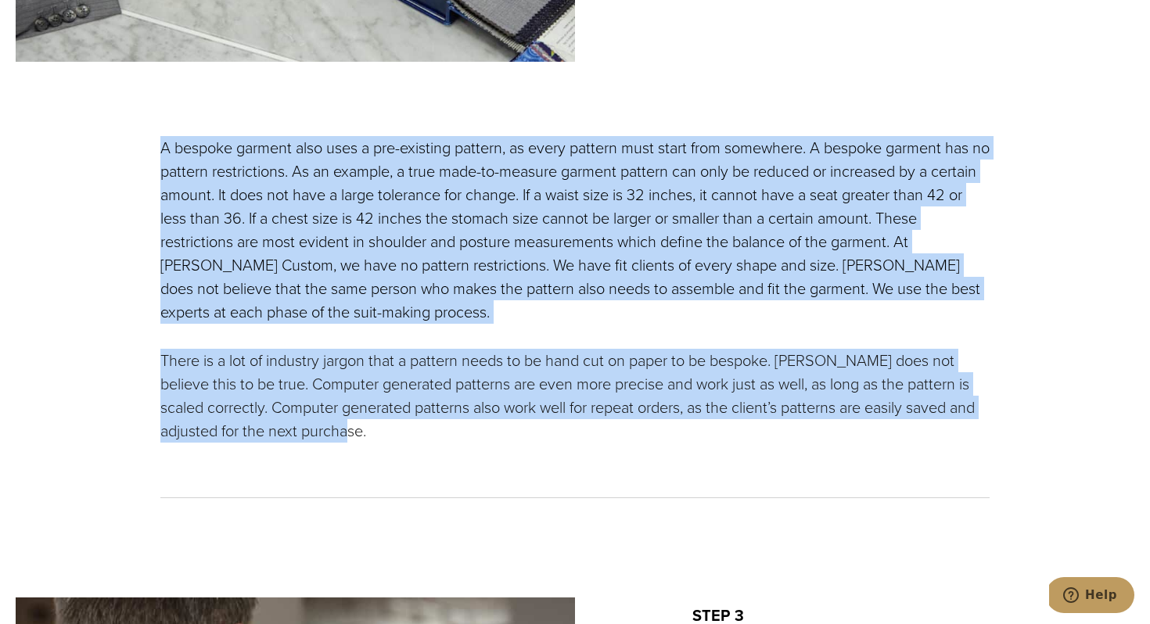
drag, startPoint x: 681, startPoint y: 444, endPoint x: 814, endPoint y: 132, distance: 338.6
click at [814, 132] on div "A bespoke garment also uses a pre-existing pattern, as every pattern must start…" at bounding box center [575, 330] width 861 height 426
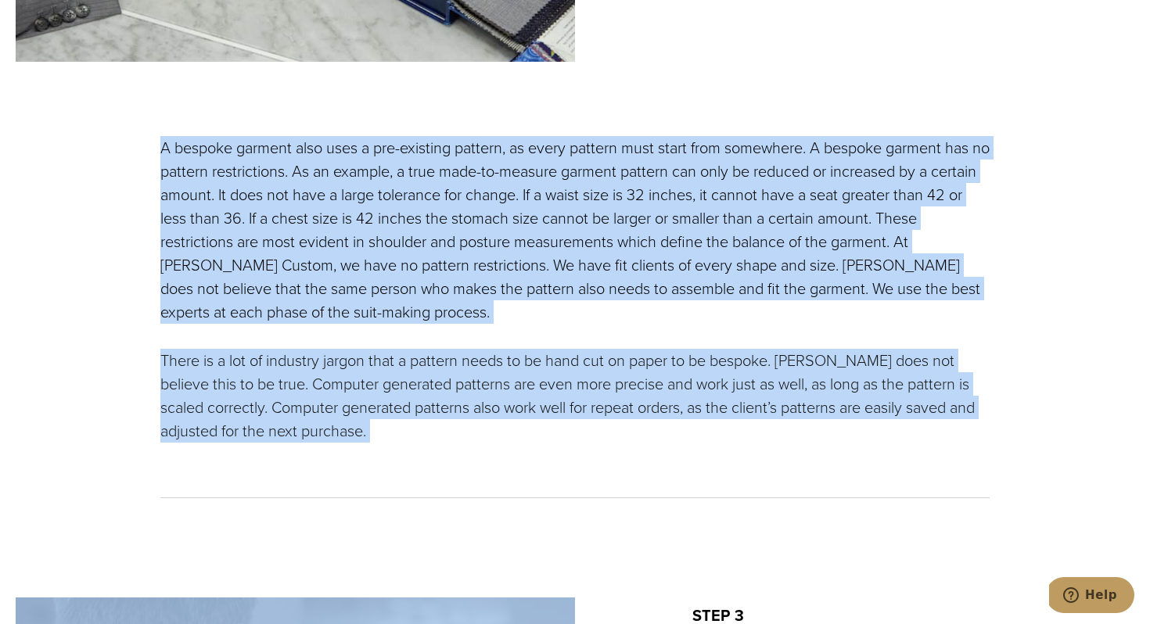
drag, startPoint x: 814, startPoint y: 132, endPoint x: 667, endPoint y: 439, distance: 340.2
click at [667, 439] on div "A bespoke garment also uses a pre-existing pattern, as every pattern must start…" at bounding box center [575, 330] width 861 height 426
click at [667, 439] on p "There is a lot of industry jargon that a pattern needs to be hand cut on paper …" at bounding box center [574, 396] width 829 height 94
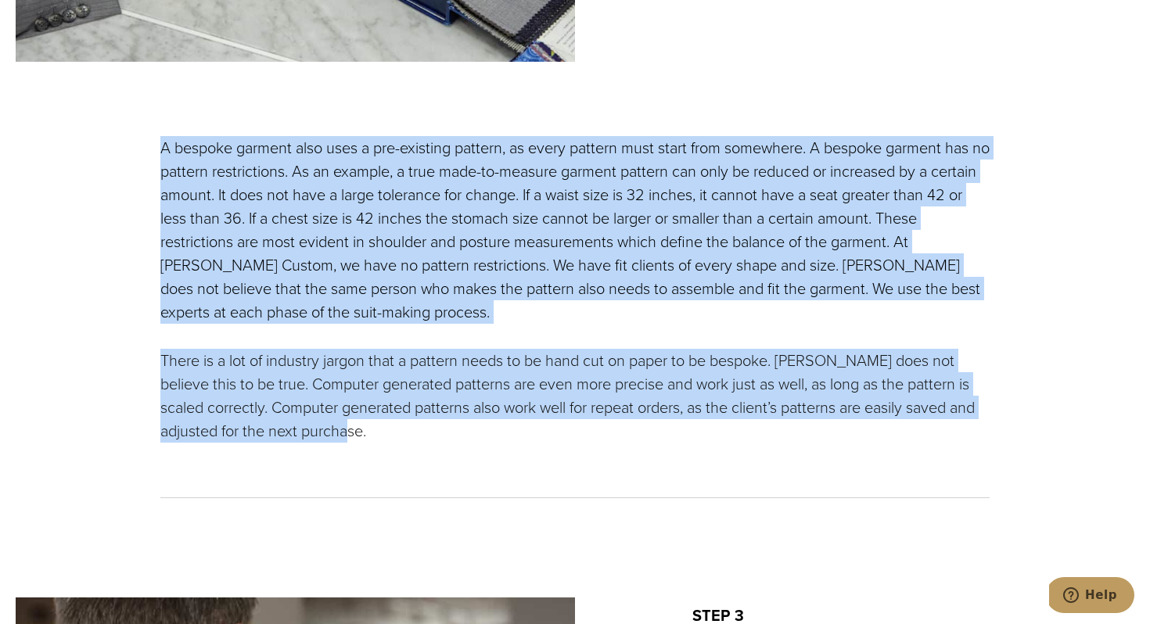
drag, startPoint x: 667, startPoint y: 439, endPoint x: 805, endPoint y: 131, distance: 336.9
click at [805, 131] on div "A bespoke garment also uses a pre-existing pattern, as every pattern must start…" at bounding box center [575, 330] width 861 height 426
drag, startPoint x: 805, startPoint y: 131, endPoint x: 613, endPoint y: 425, distance: 350.9
click at [613, 425] on div "A bespoke garment also uses a pre-existing pattern, as every pattern must start…" at bounding box center [575, 330] width 861 height 426
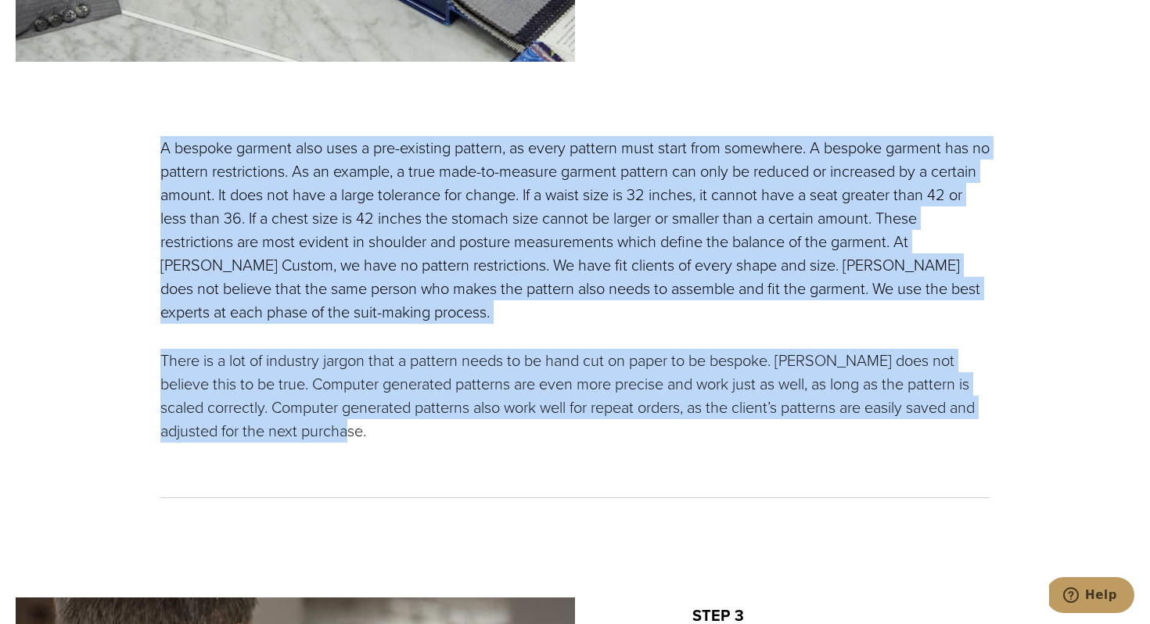
click at [563, 433] on p "There is a lot of industry jargon that a pattern needs to be hand cut on paper …" at bounding box center [574, 396] width 829 height 94
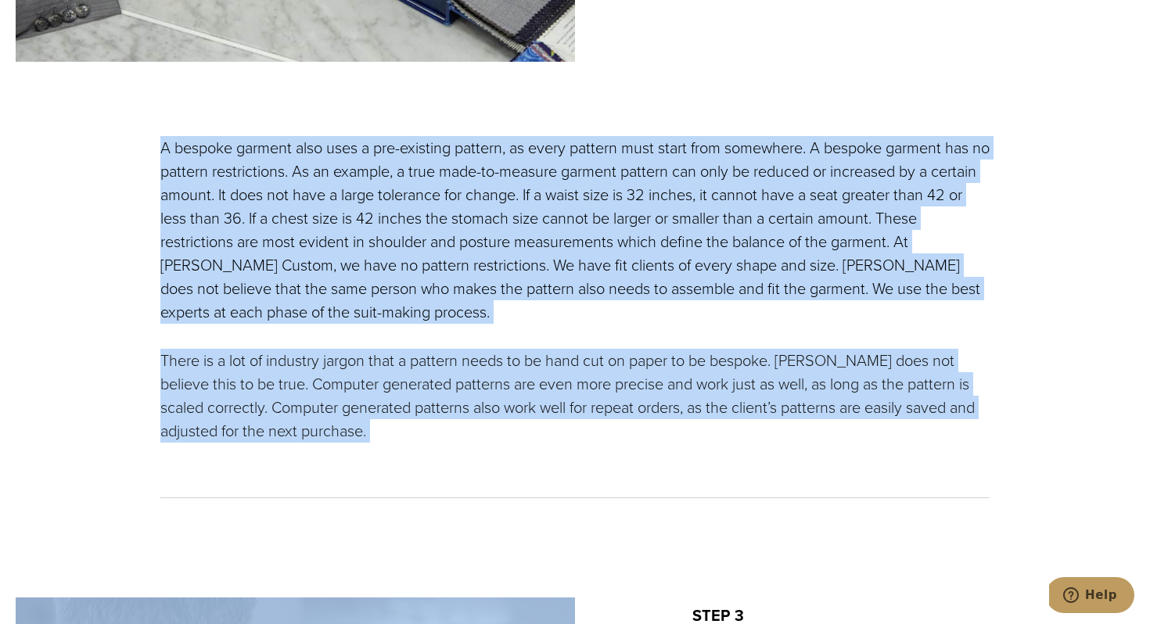
drag, startPoint x: 563, startPoint y: 433, endPoint x: 710, endPoint y: 131, distance: 335.2
click at [710, 131] on div "A bespoke garment also uses a pre-existing pattern, as every pattern must start…" at bounding box center [575, 330] width 861 height 426
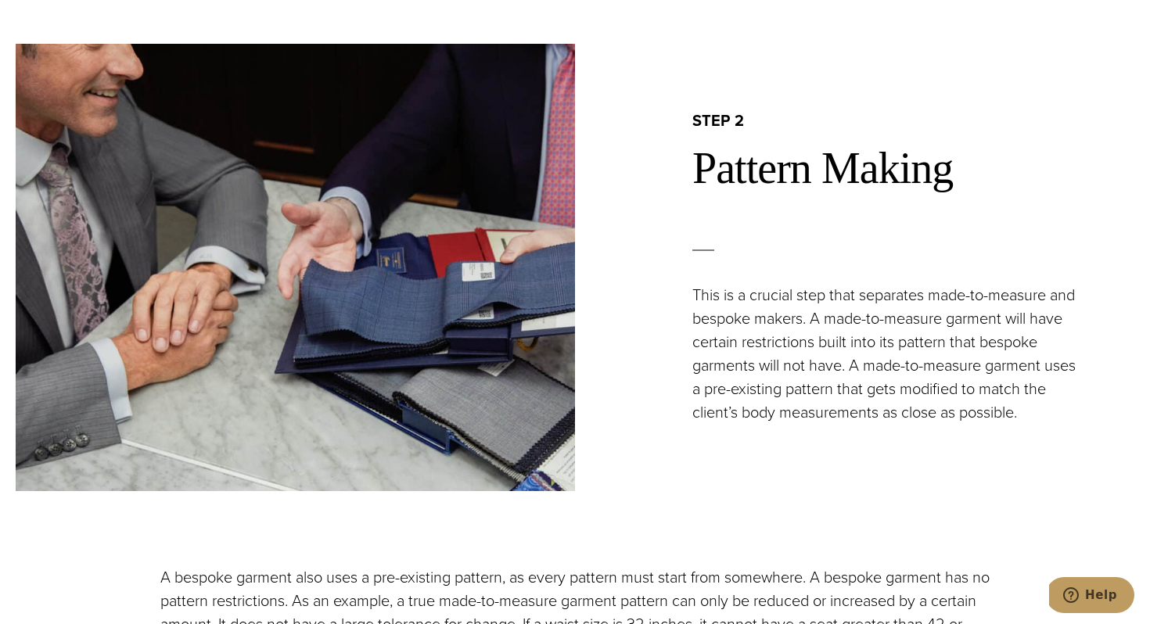
scroll to position [1789, 0]
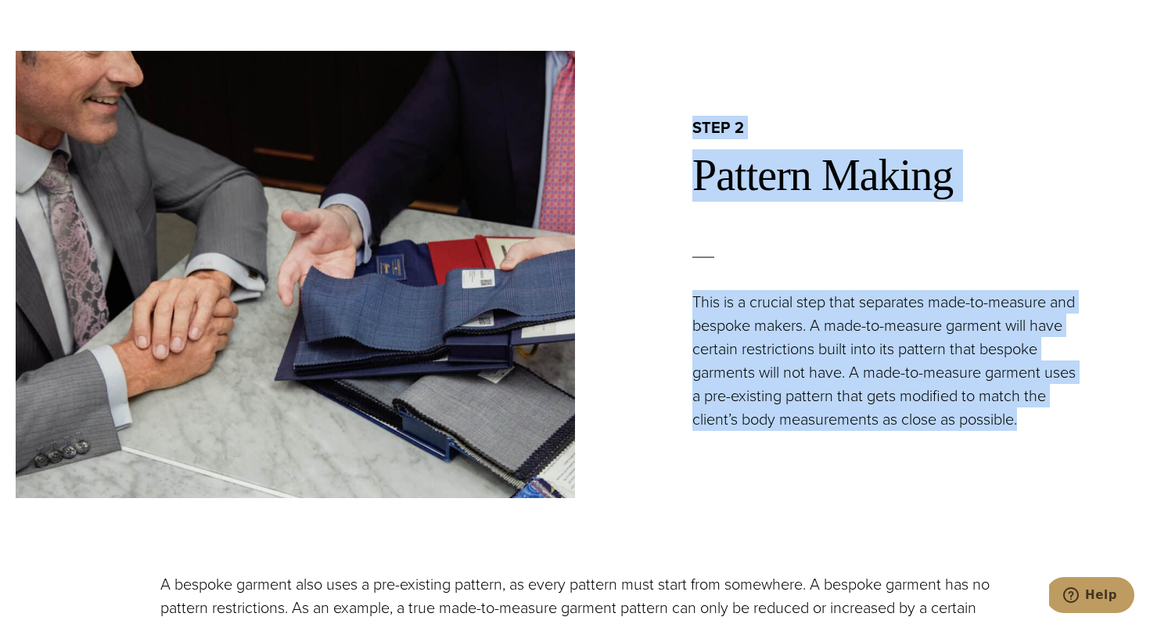
drag, startPoint x: 689, startPoint y: 128, endPoint x: 677, endPoint y: 469, distance: 342.1
click at [676, 469] on div "step 2 Pattern Making This is a crucial step that separates made-to-measure and…" at bounding box center [854, 275] width 559 height 448
click at [677, 469] on div "step 2 Pattern Making This is a crucial step that separates made-to-measure and…" at bounding box center [854, 275] width 559 height 448
drag, startPoint x: 682, startPoint y: 462, endPoint x: 691, endPoint y: 128, distance: 335.0
click at [691, 128] on div "step 2 Pattern Making This is a crucial step that separates made-to-measure and…" at bounding box center [854, 275] width 559 height 448
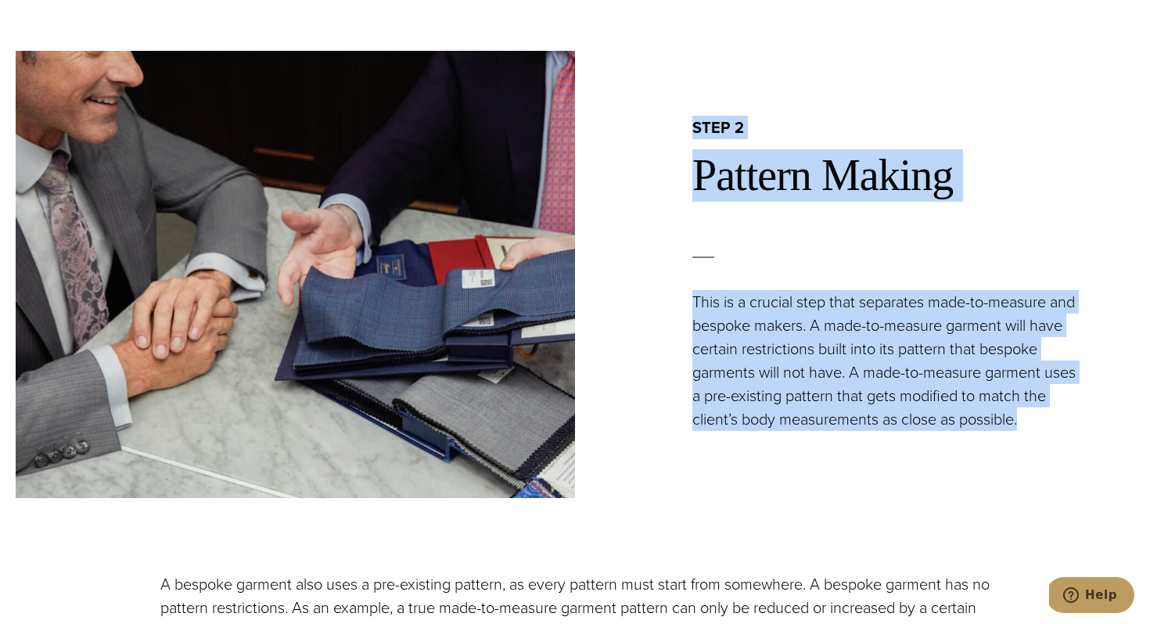
click at [691, 128] on div "step 2 Pattern Making This is a crucial step that separates made-to-measure and…" at bounding box center [854, 274] width 559 height 314
drag, startPoint x: 691, startPoint y: 128, endPoint x: 676, endPoint y: 441, distance: 314.1
click at [676, 439] on div "step 2 Pattern Making This is a crucial step that separates made-to-measure and…" at bounding box center [854, 275] width 559 height 448
click at [676, 441] on div "step 2 Pattern Making This is a crucial step that separates made-to-measure and…" at bounding box center [854, 275] width 559 height 448
drag, startPoint x: 676, startPoint y: 441, endPoint x: 675, endPoint y: 126, distance: 315.3
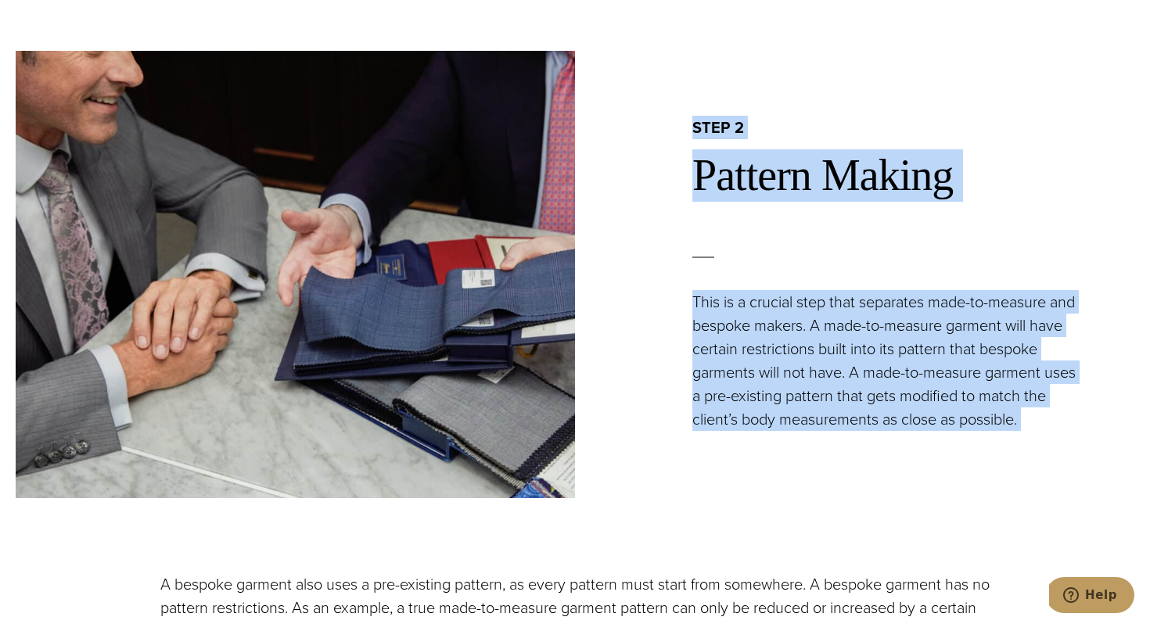
click at [675, 126] on div "step 2 Pattern Making This is a crucial step that separates made-to-measure and…" at bounding box center [854, 275] width 559 height 448
click at [675, 126] on div "step 2 Pattern Making This is a crucial step that separates made-to-measure and…" at bounding box center [854, 274] width 559 height 314
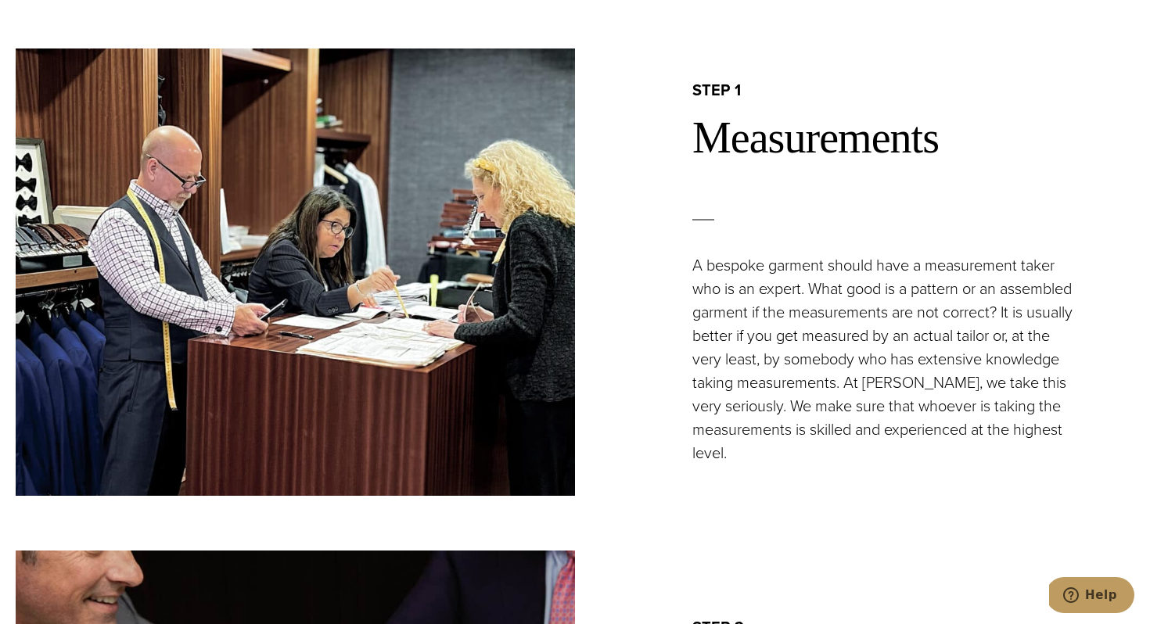
scroll to position [1255, 0]
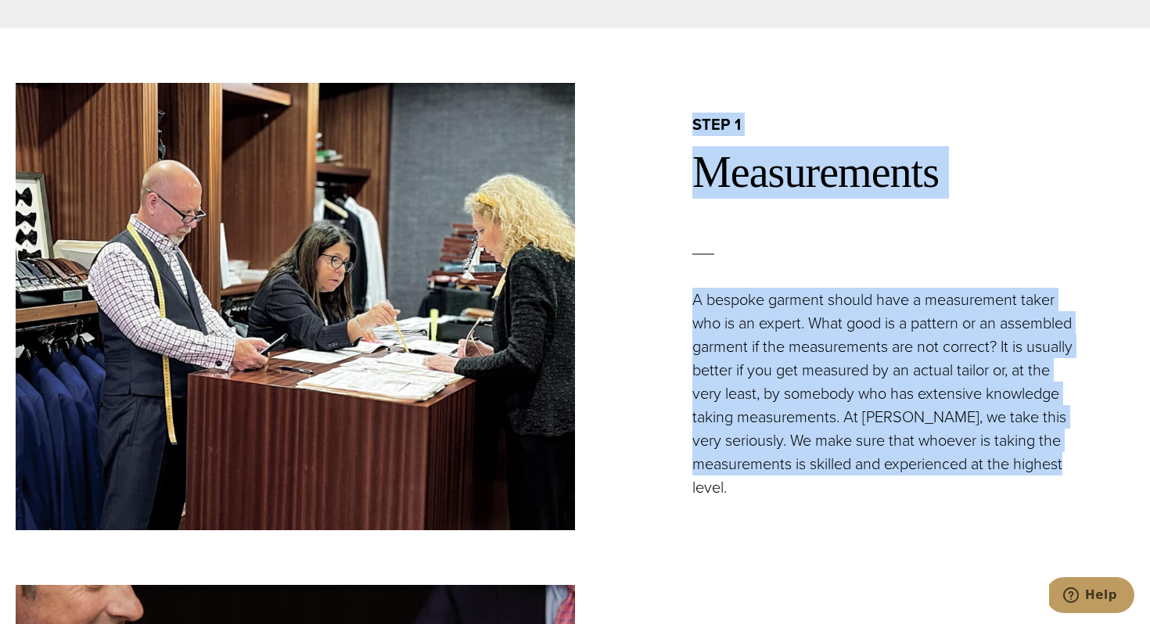
drag, startPoint x: 675, startPoint y: 126, endPoint x: 701, endPoint y: 492, distance: 367.1
click at [701, 492] on div "step 1 Measurements A bespoke garment should have a measurement taker who is an…" at bounding box center [854, 306] width 559 height 384
drag, startPoint x: 751, startPoint y: 494, endPoint x: 692, endPoint y: 124, distance: 375.5
click at [692, 124] on div "step 1 Measurements A bespoke garment should have a measurement taker who is an…" at bounding box center [854, 306] width 559 height 384
click at [692, 124] on h2 "step 1" at bounding box center [913, 124] width 442 height 20
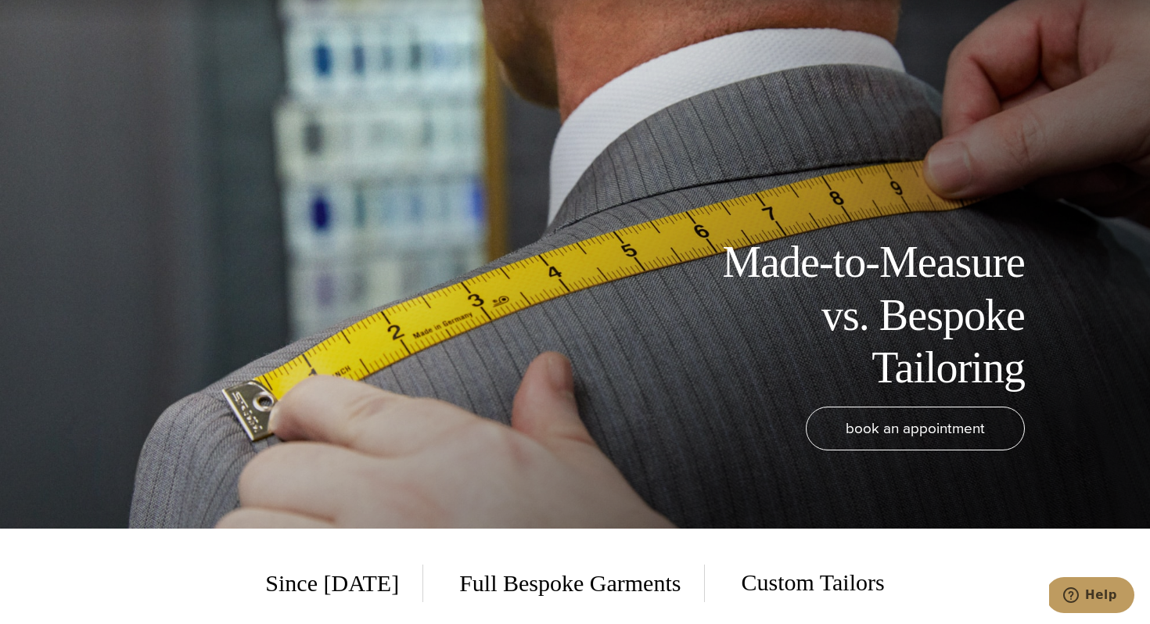
scroll to position [0, 0]
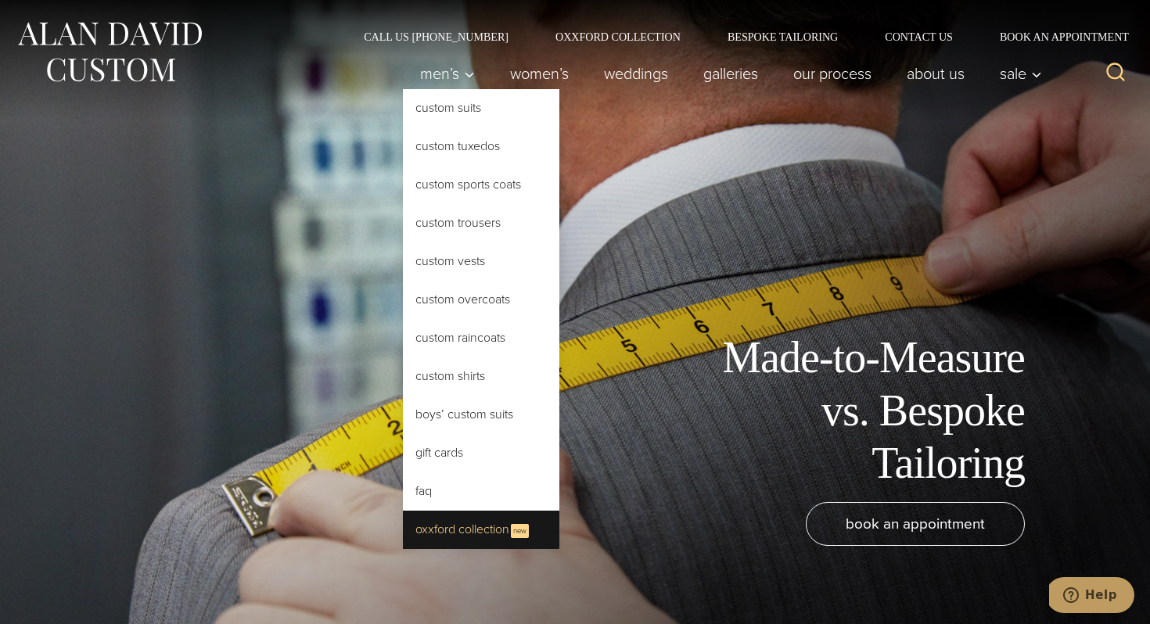
click at [427, 530] on link "Oxxford Collection New" at bounding box center [481, 530] width 156 height 38
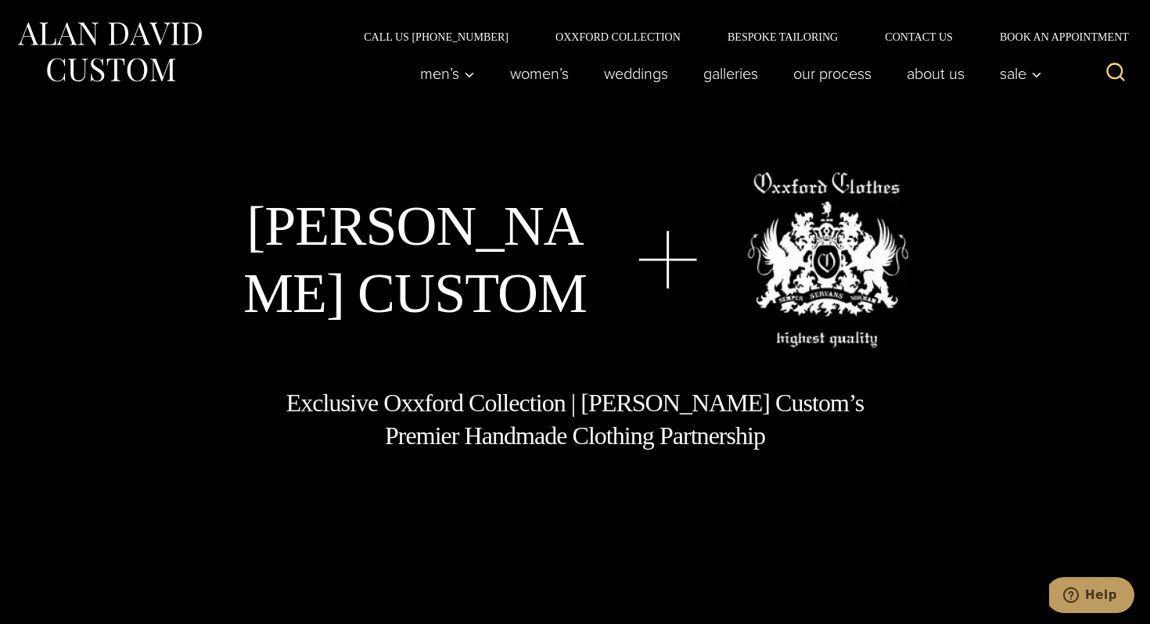
click at [1115, 76] on icon "Search" at bounding box center [1116, 72] width 23 height 23
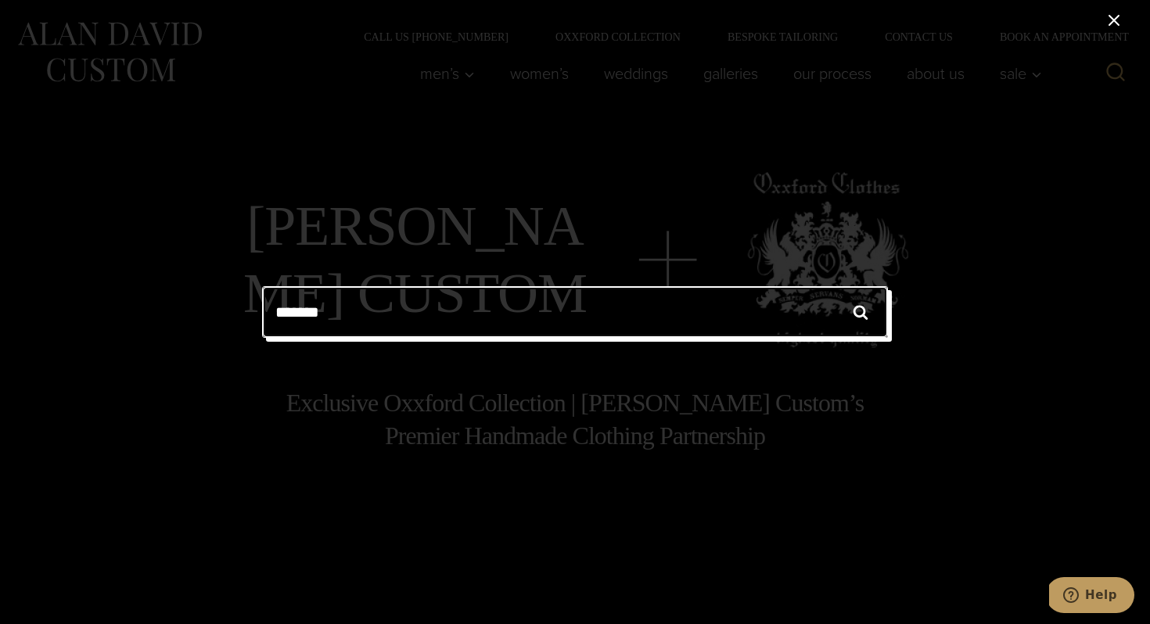
type input "*******"
click at [833, 286] on input "******" at bounding box center [860, 312] width 55 height 52
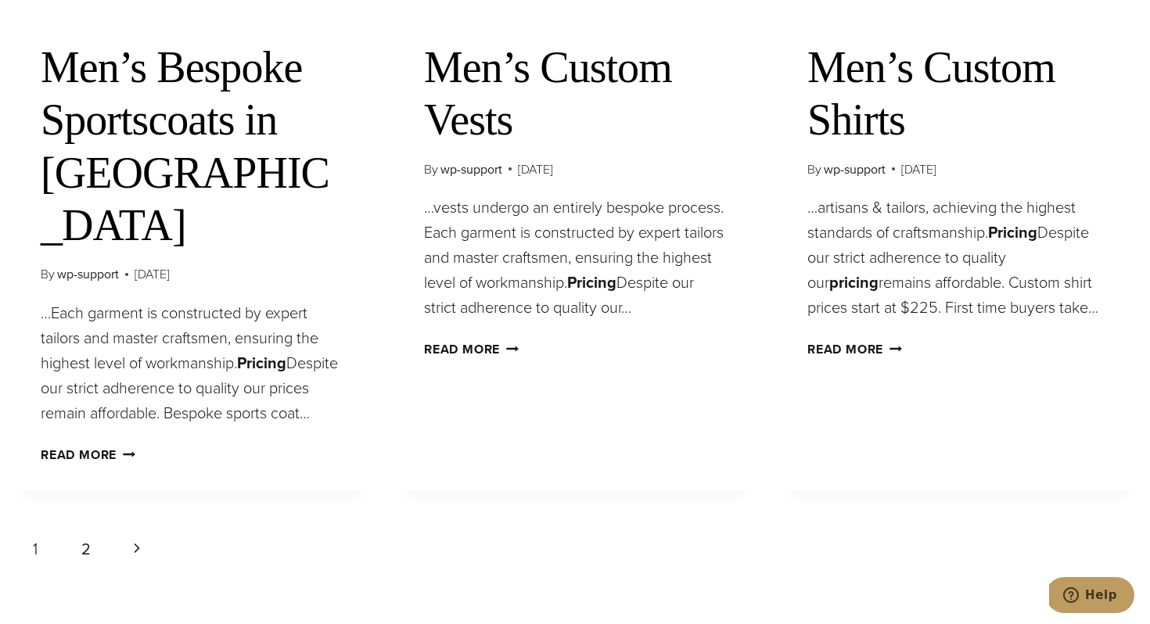
scroll to position [1537, 0]
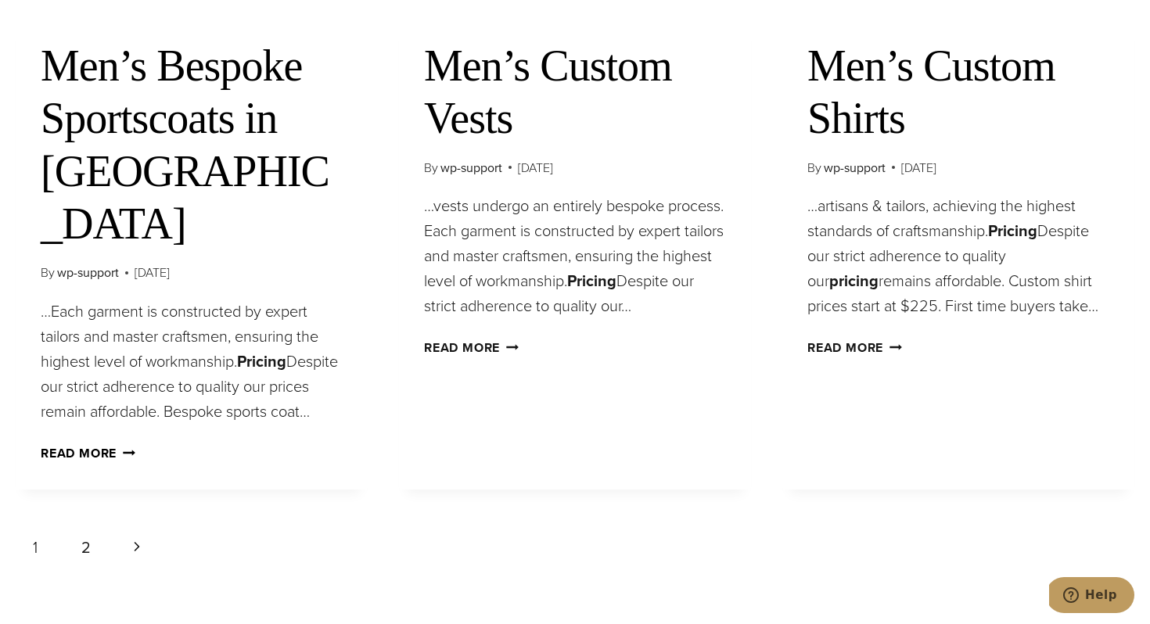
click at [92, 444] on link "Read More Men’s Bespoke Sportscoats in NYC Continue" at bounding box center [88, 453] width 95 height 18
